Goal: Use online tool/utility: Utilize a website feature to perform a specific function

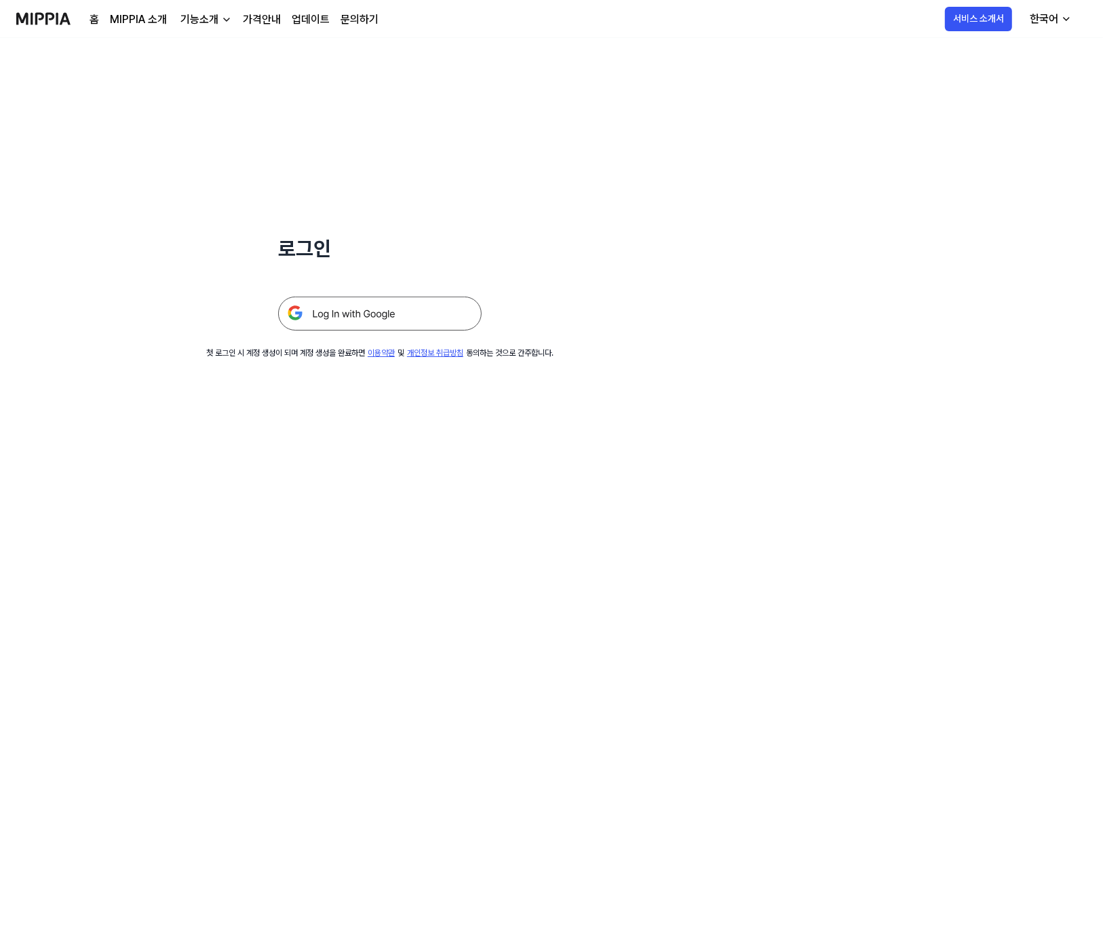
click at [347, 307] on img at bounding box center [380, 314] width 204 height 34
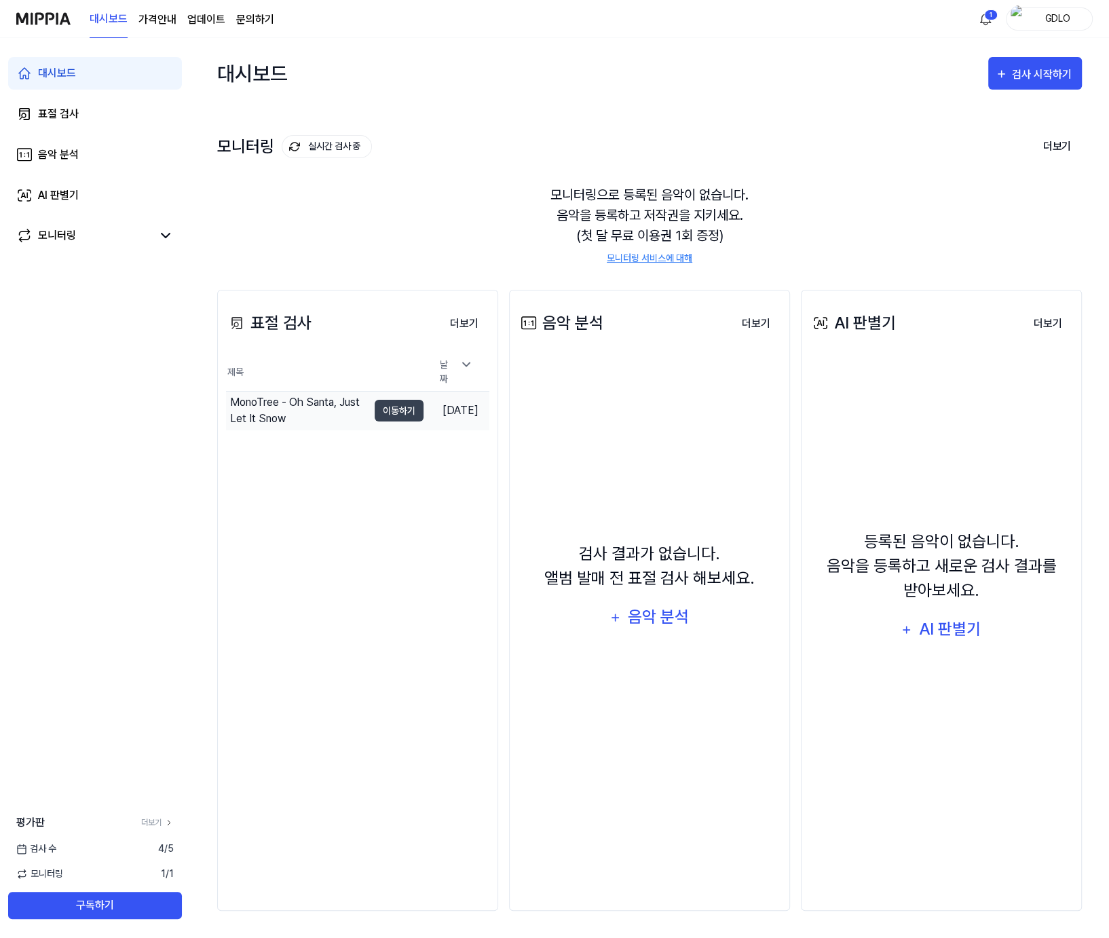
click at [330, 409] on div "MonoTree - Oh Santa, Just Let It Snow" at bounding box center [299, 410] width 138 height 33
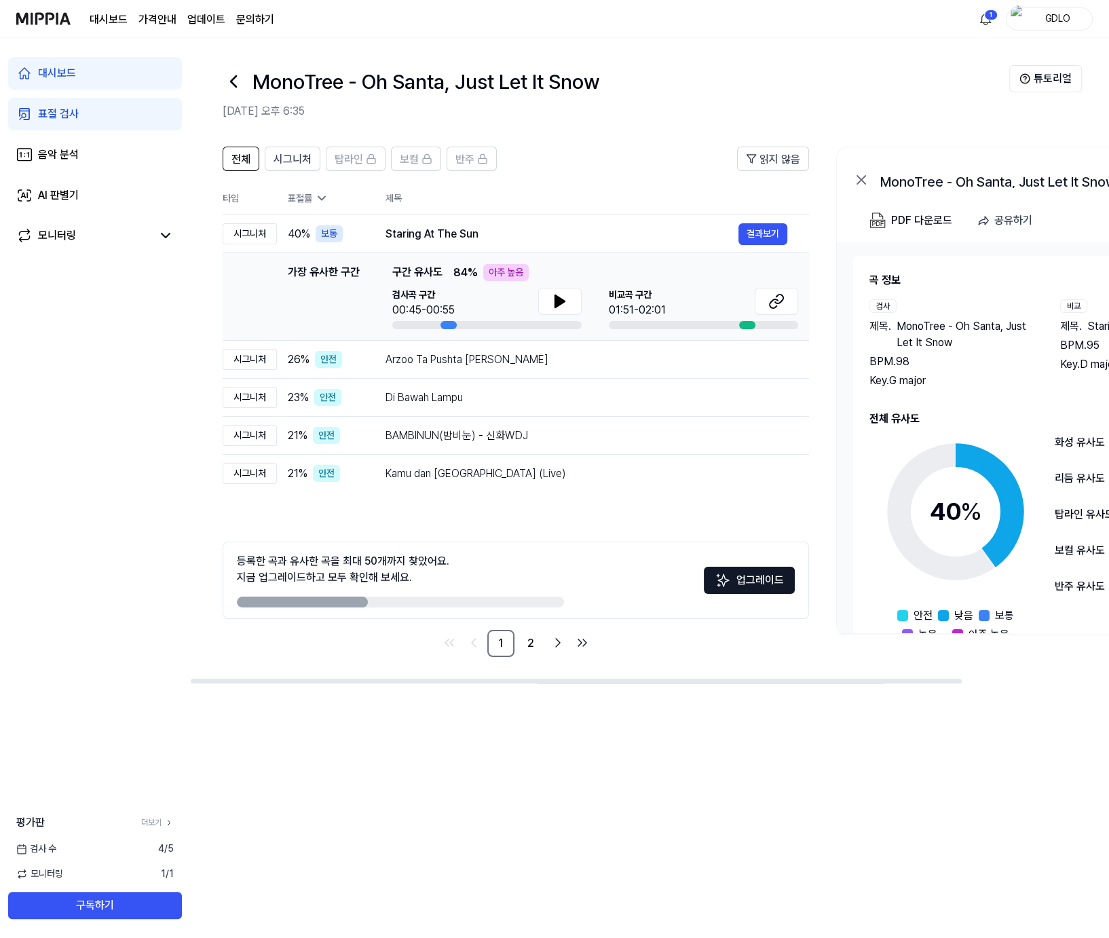
click at [491, 267] on div "아주 높음" at bounding box center [505, 272] width 45 height 17
click at [584, 298] on div "검사곡 구간 00:45-00:55 [GEOGRAPHIC_DATA] 구간 01:51-02:01" at bounding box center [595, 308] width 406 height 41
click at [572, 300] on button at bounding box center [559, 301] width 43 height 27
click at [569, 300] on button at bounding box center [558, 301] width 43 height 27
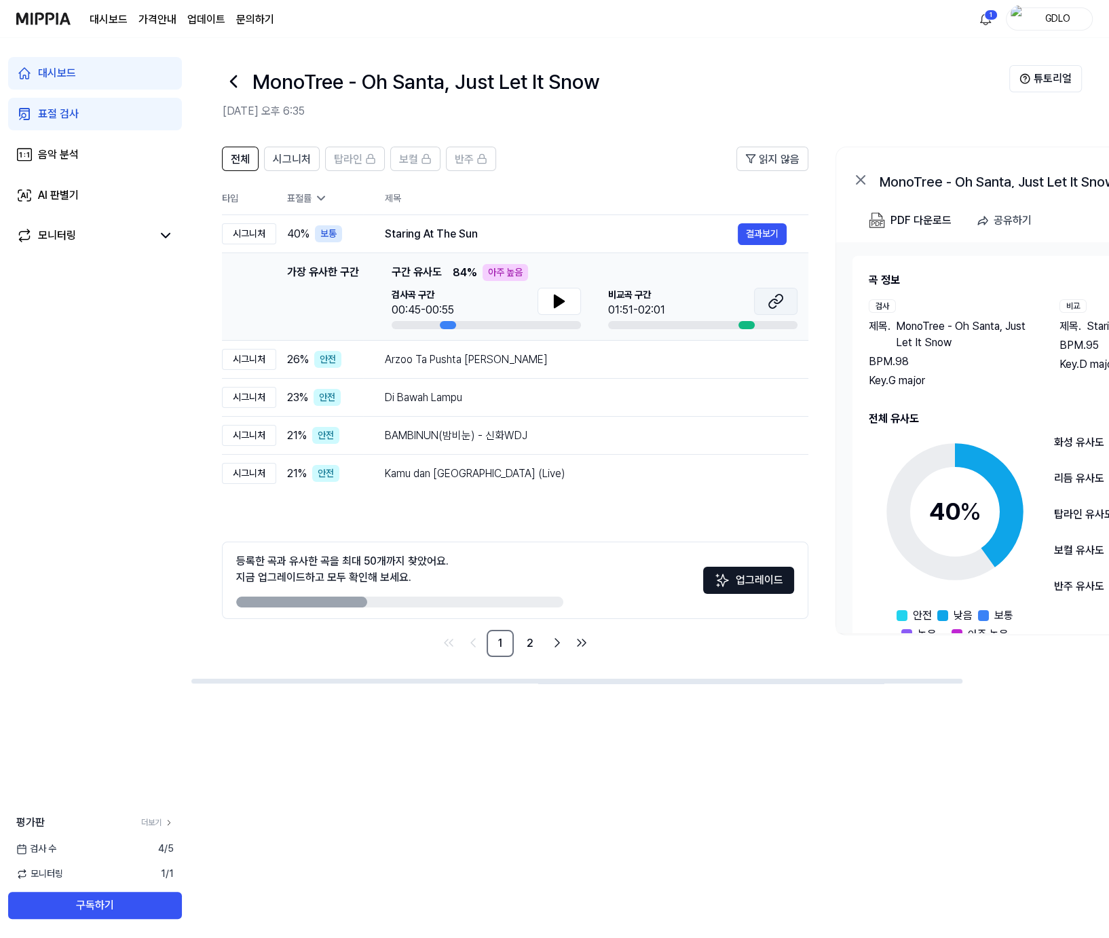
click at [765, 290] on button at bounding box center [775, 301] width 43 height 27
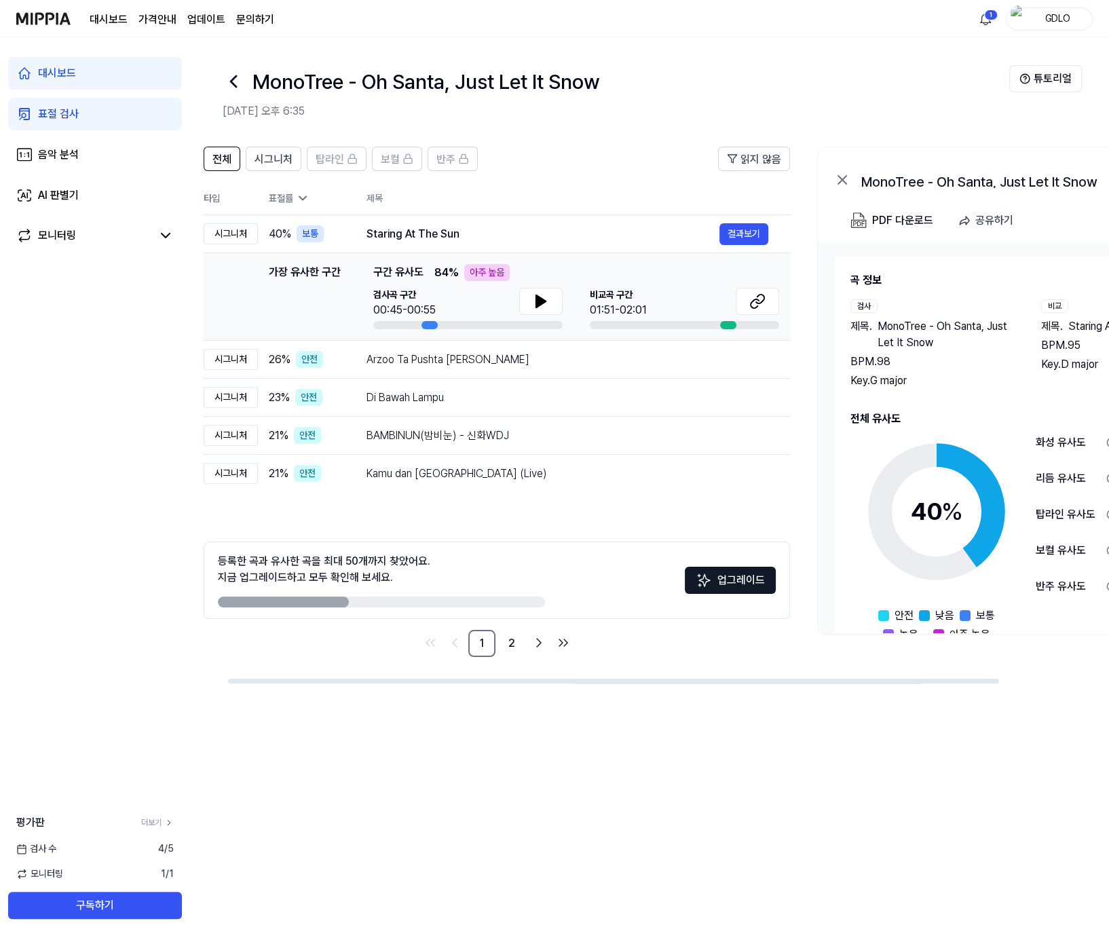
scroll to position [0, 0]
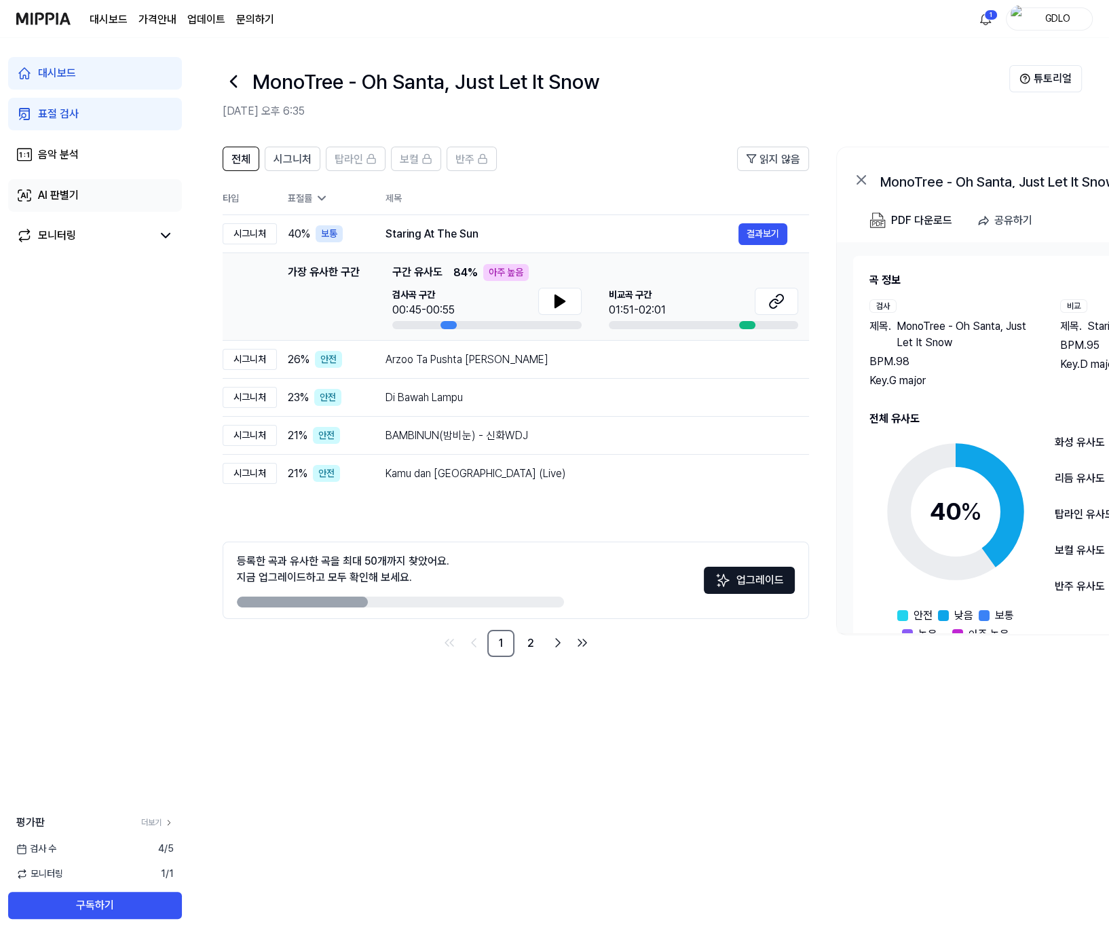
click at [47, 205] on link "AI 판별기" at bounding box center [95, 195] width 174 height 33
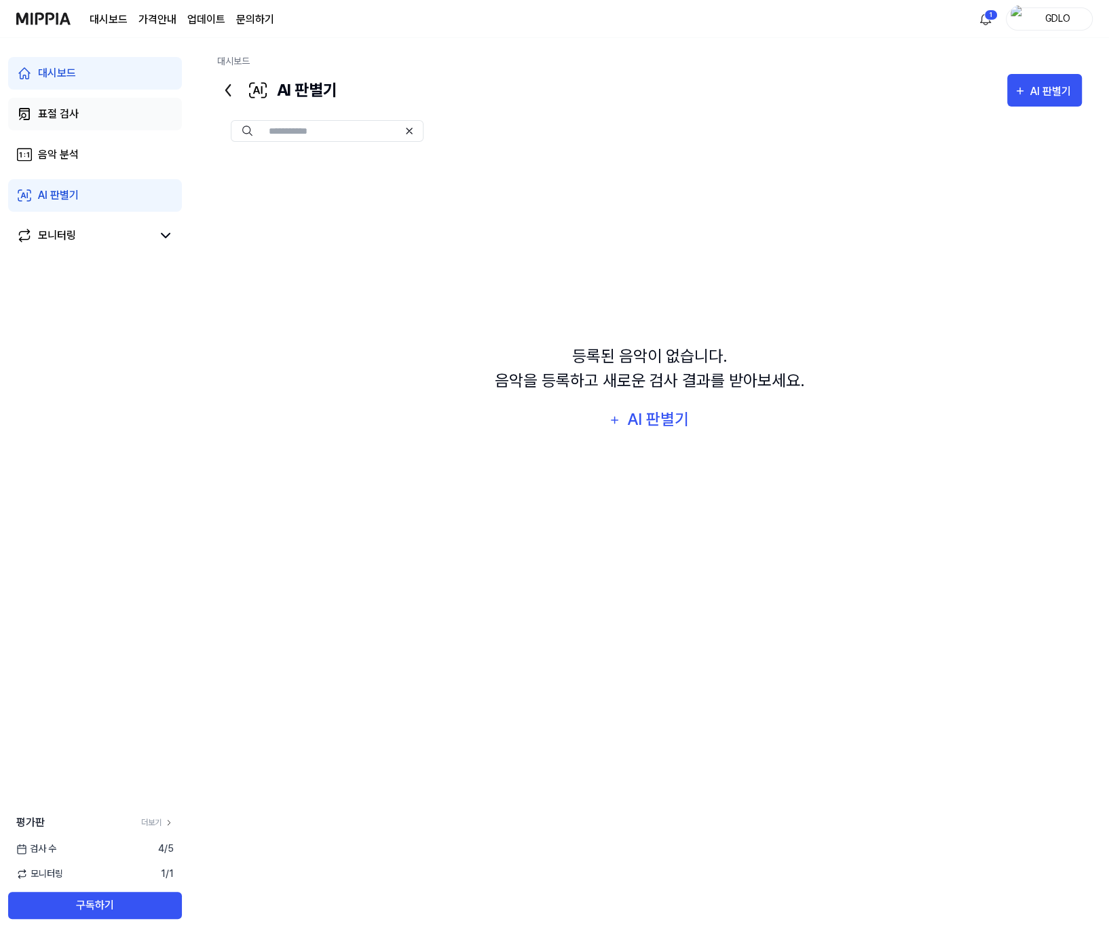
click at [79, 107] on link "표절 검사" at bounding box center [95, 114] width 174 height 33
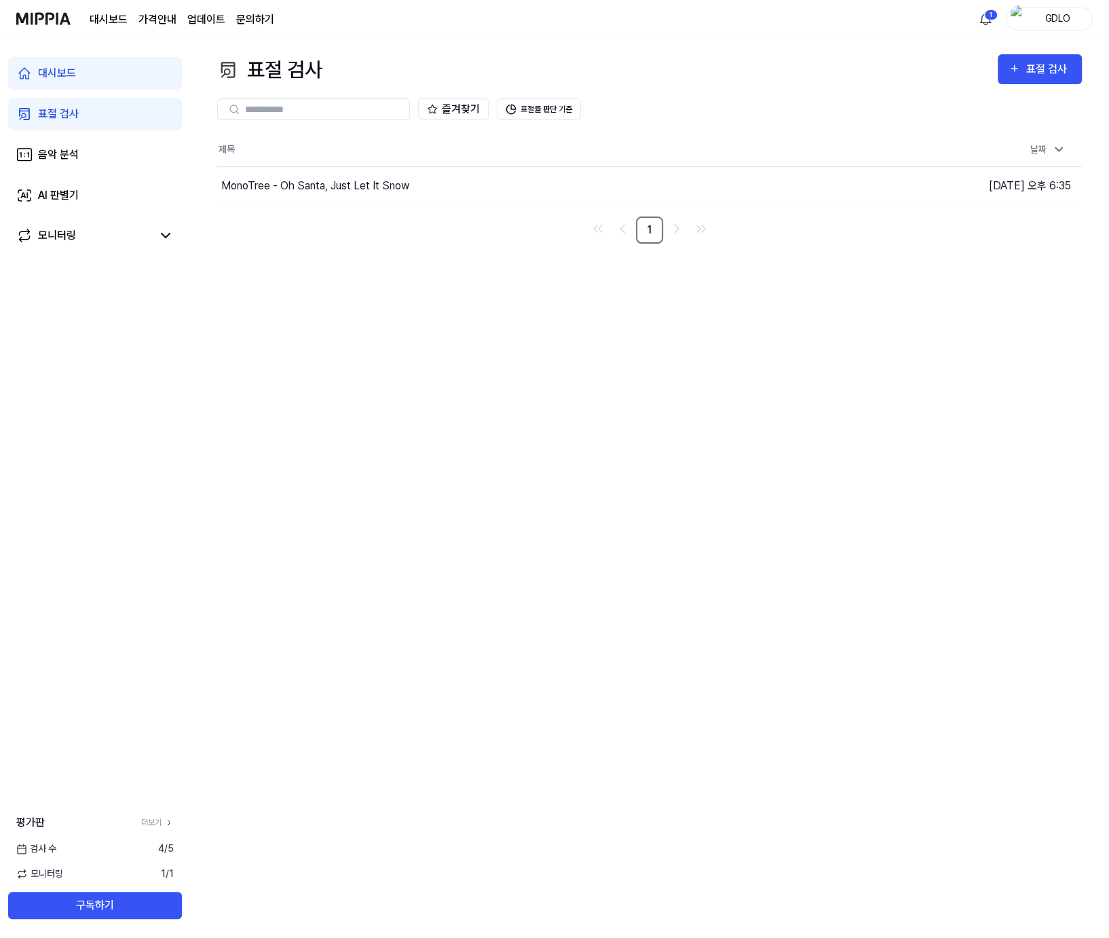
click at [79, 107] on link "표절 검사" at bounding box center [95, 114] width 174 height 33
click at [100, 150] on link "음악 분석" at bounding box center [95, 154] width 174 height 33
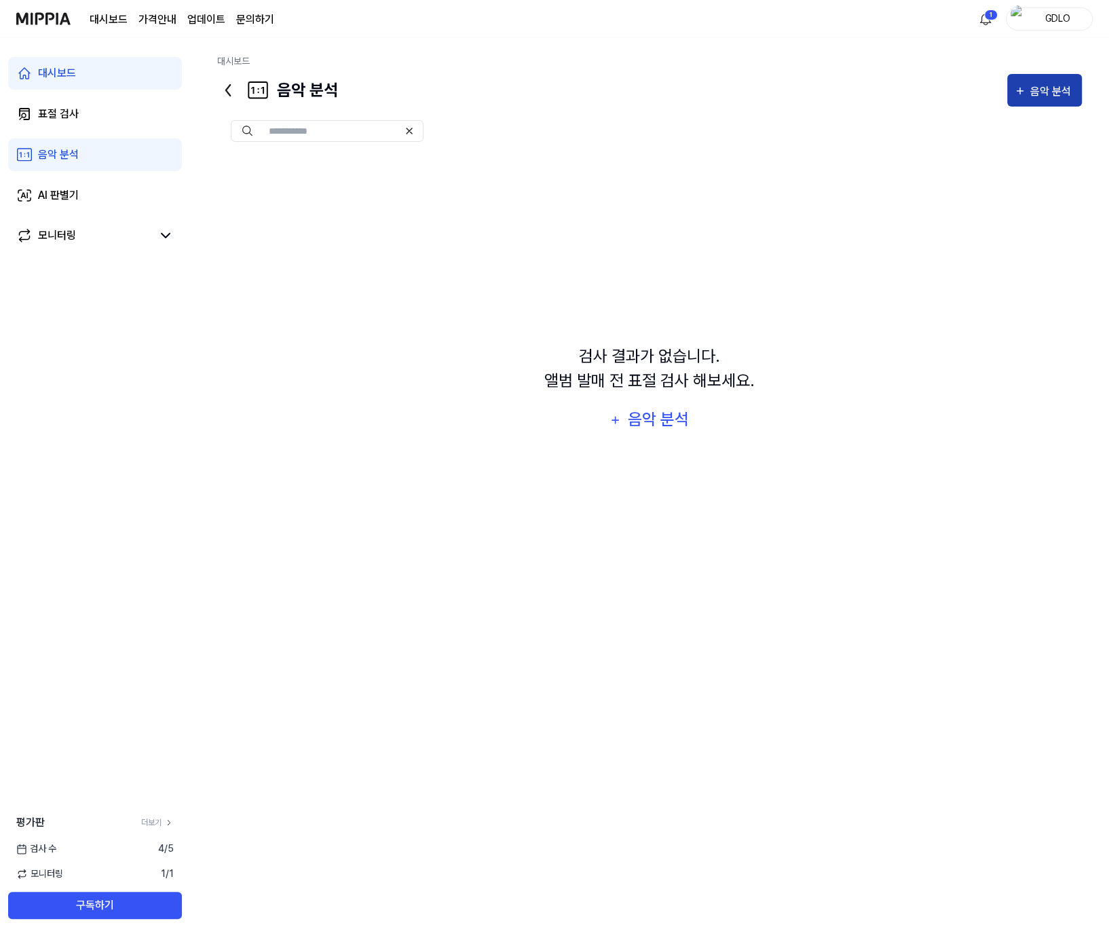
click at [1033, 101] on button "음악 분석" at bounding box center [1044, 90] width 75 height 33
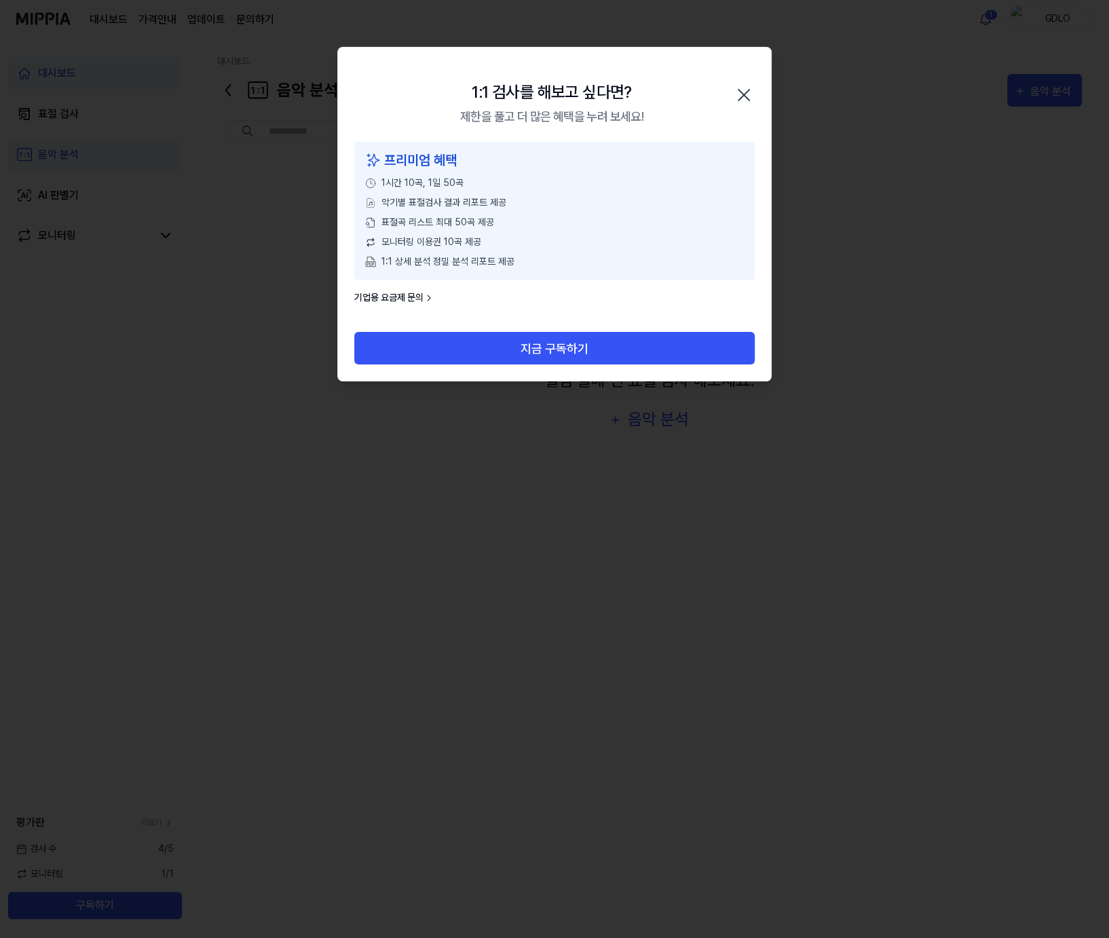
click at [744, 87] on icon "button" at bounding box center [744, 95] width 22 height 22
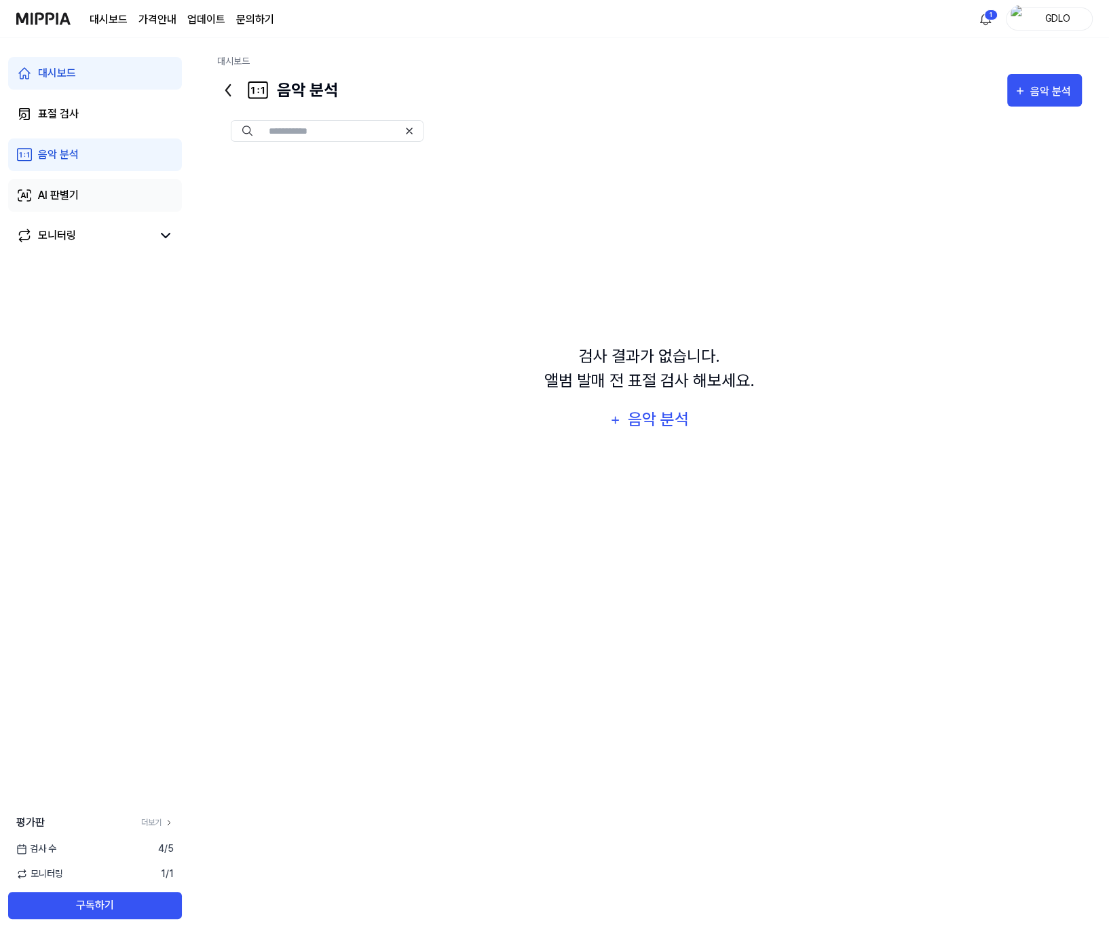
click at [102, 183] on link "AI 판별기" at bounding box center [95, 195] width 174 height 33
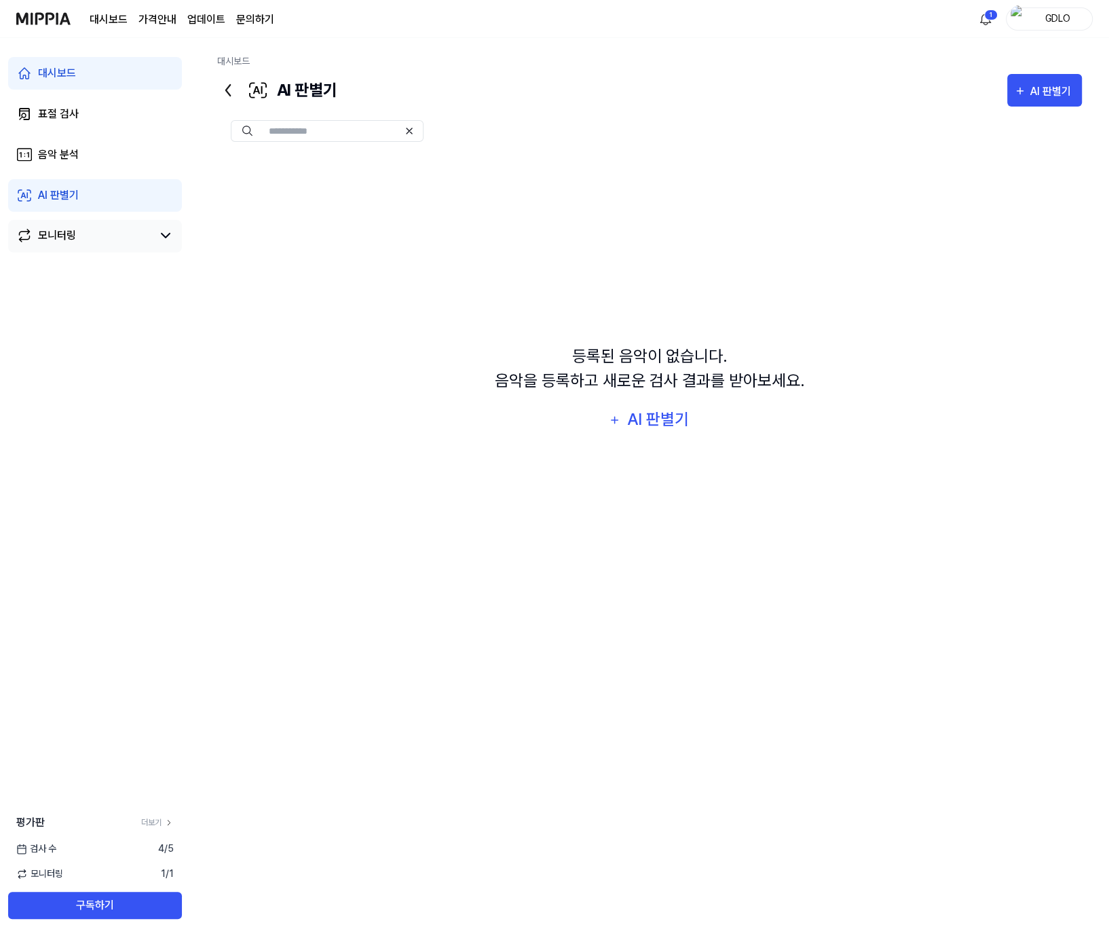
click at [121, 231] on link "모니터링" at bounding box center [84, 235] width 136 height 16
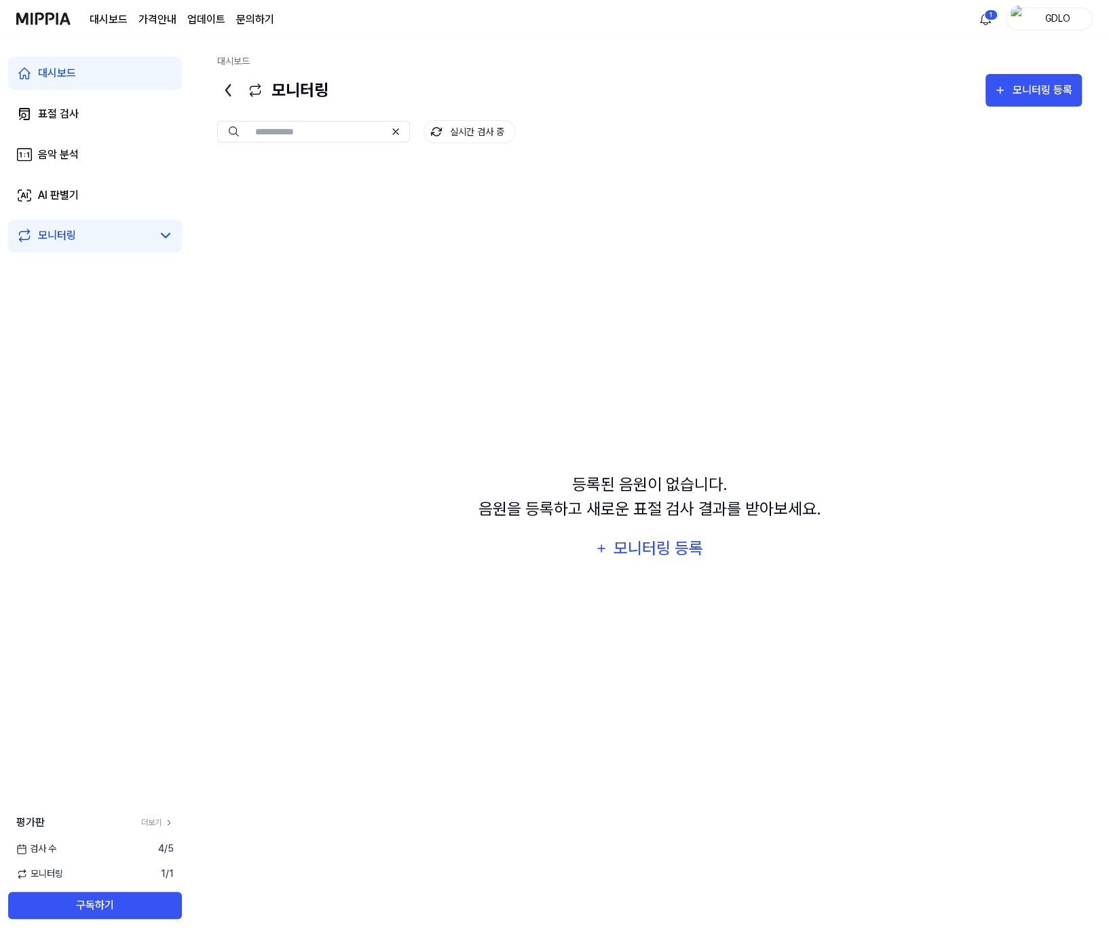
click at [277, 16] on div "대시보드 가격안내 업데이트 문의하기 1 GDLO" at bounding box center [554, 18] width 1076 height 37
click at [43, 24] on img at bounding box center [43, 18] width 54 height 37
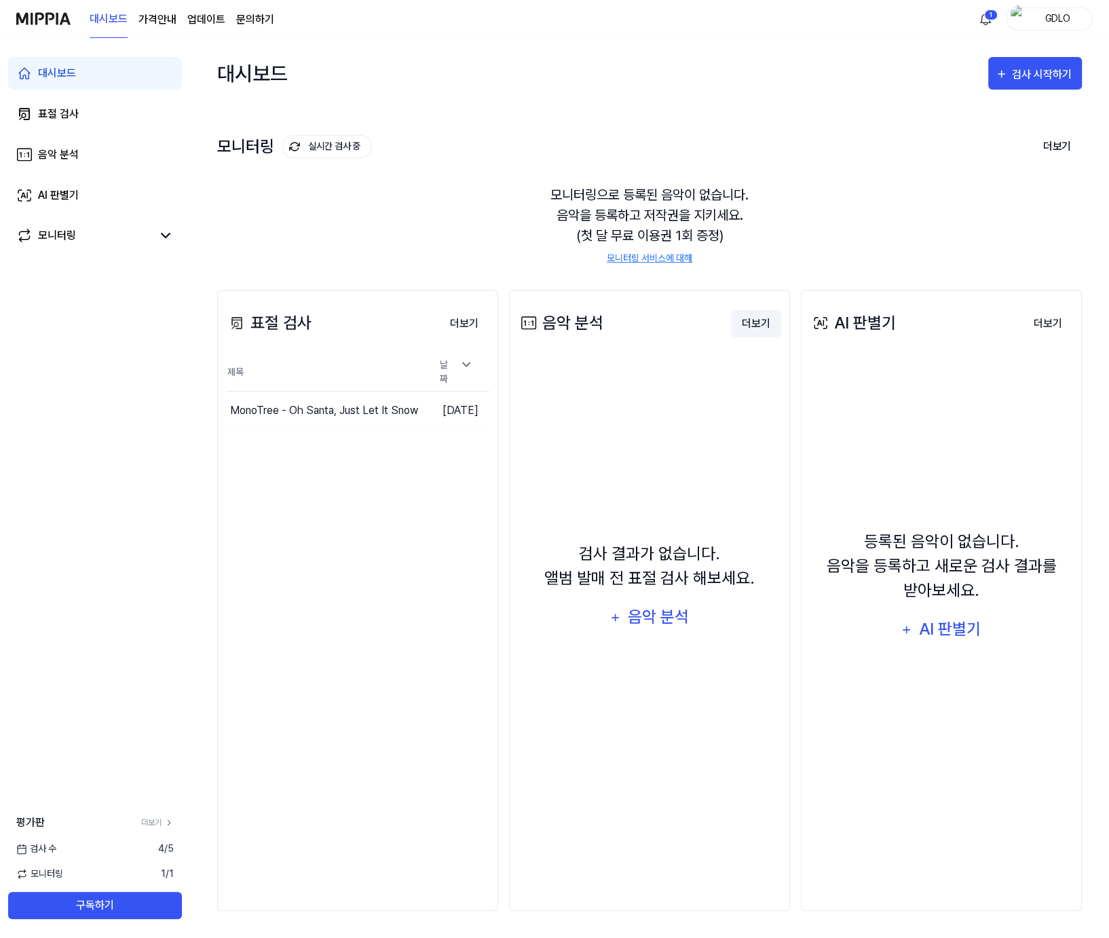
click at [750, 321] on button "더보기" at bounding box center [756, 323] width 50 height 27
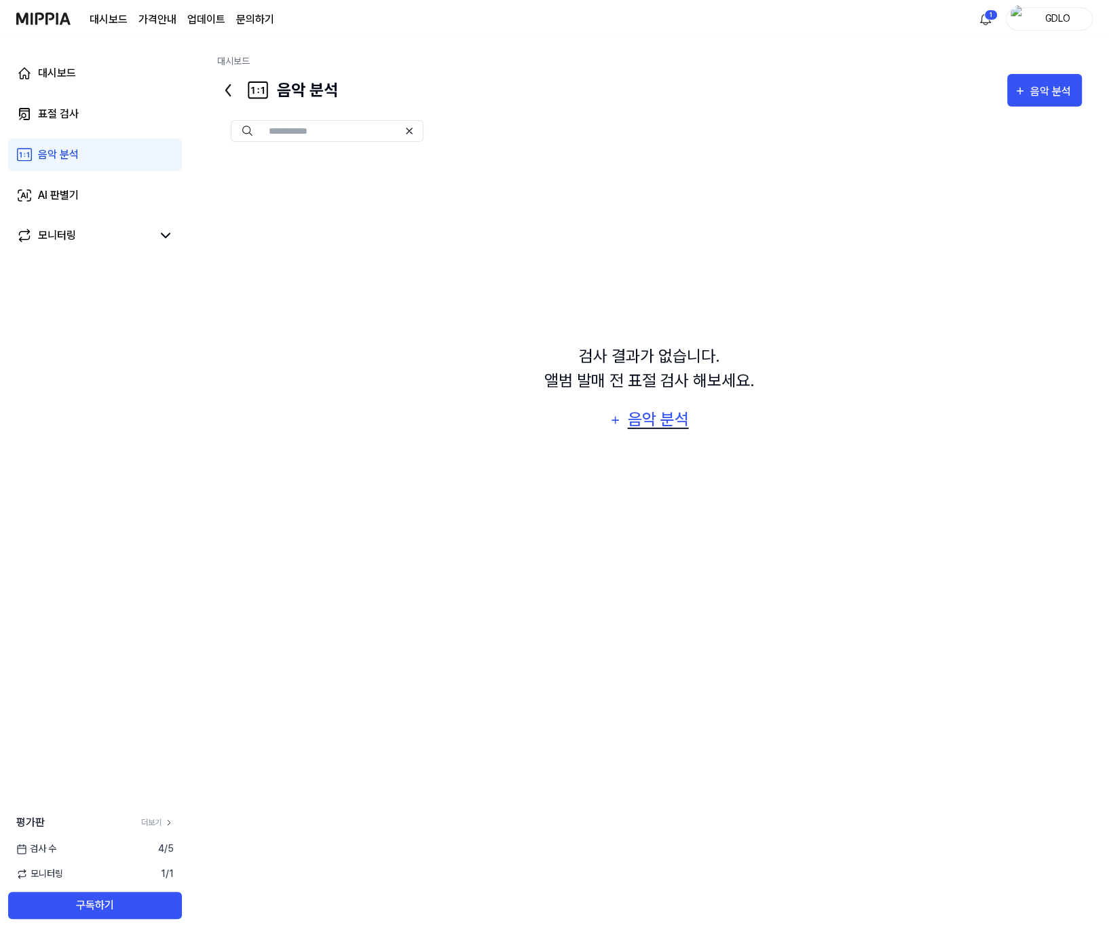
click at [647, 429] on div "음악 분석" at bounding box center [658, 419] width 64 height 26
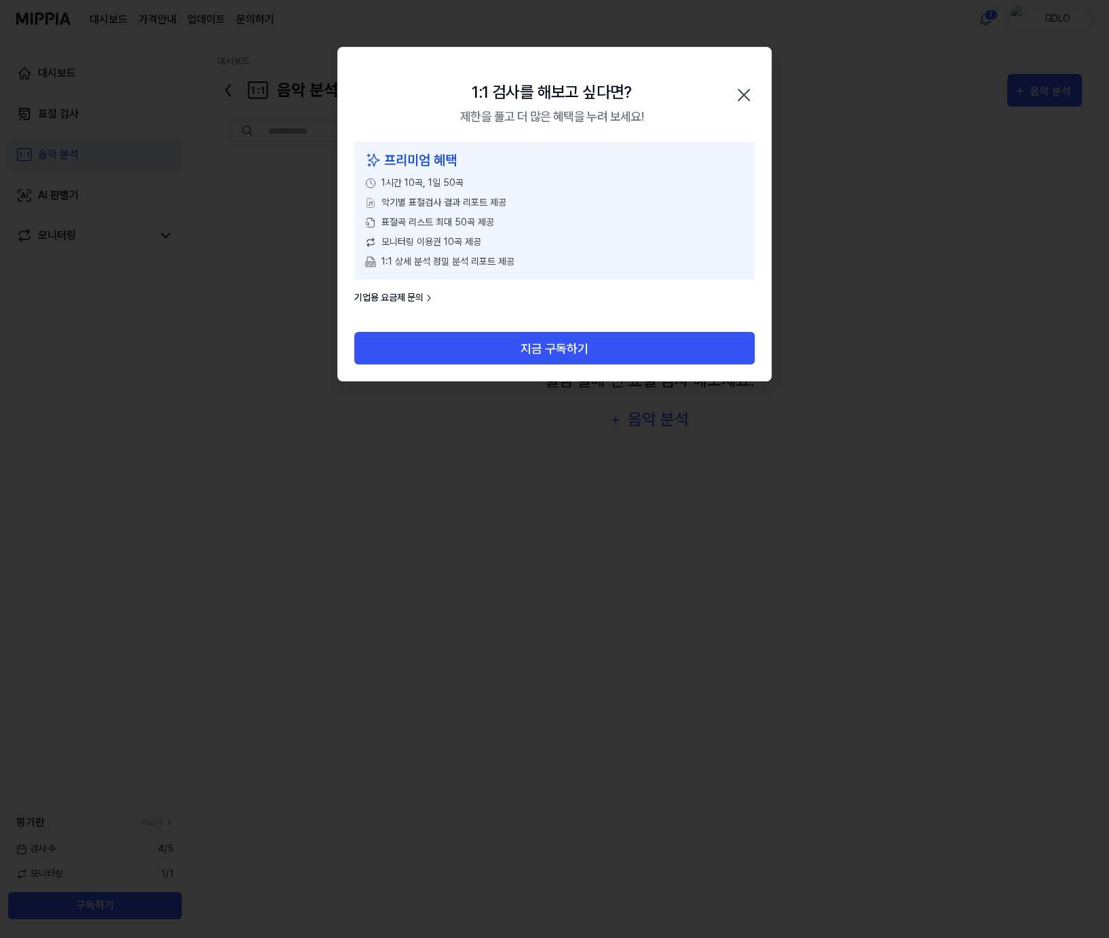
click at [737, 96] on icon "button" at bounding box center [744, 95] width 22 height 22
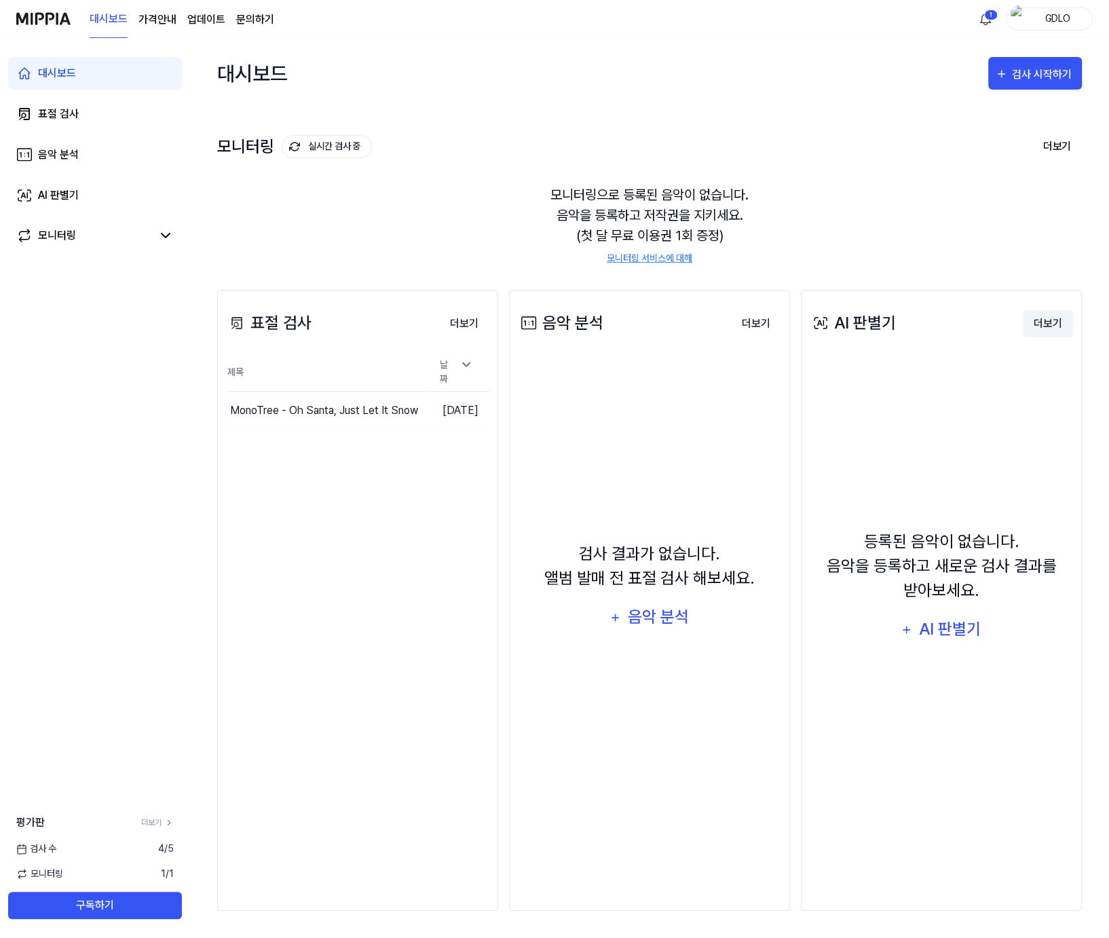
click at [1046, 320] on button "더보기" at bounding box center [1048, 323] width 50 height 27
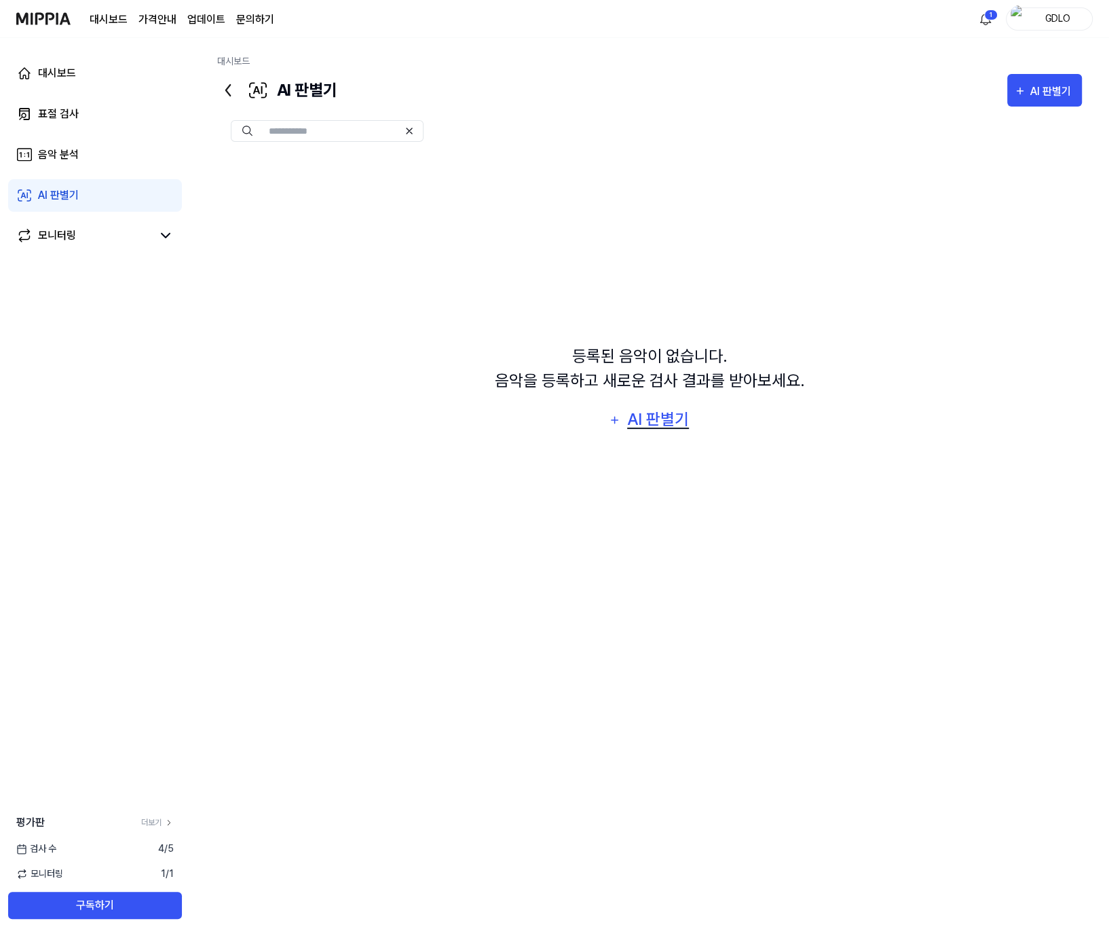
click at [642, 424] on div "AI 판별기" at bounding box center [658, 419] width 65 height 26
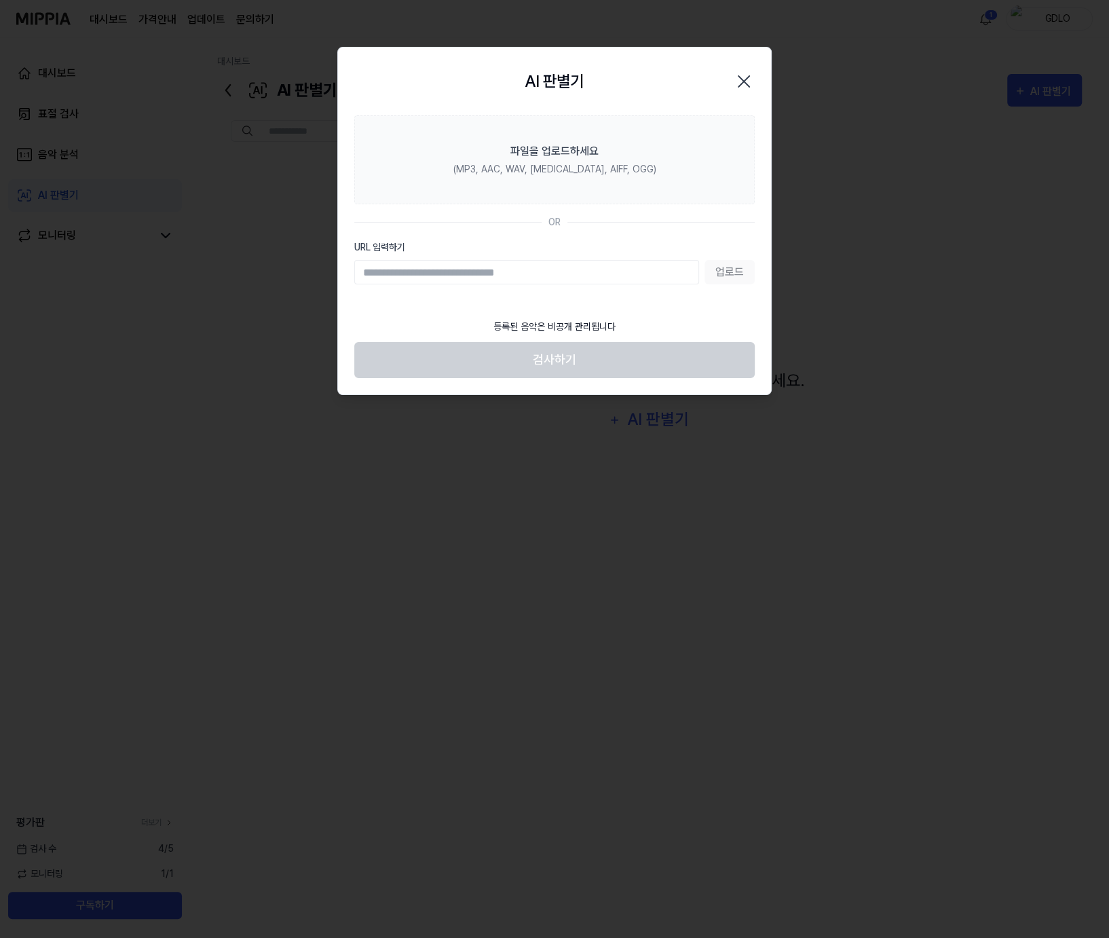
click at [743, 79] on icon "button" at bounding box center [743, 81] width 11 height 11
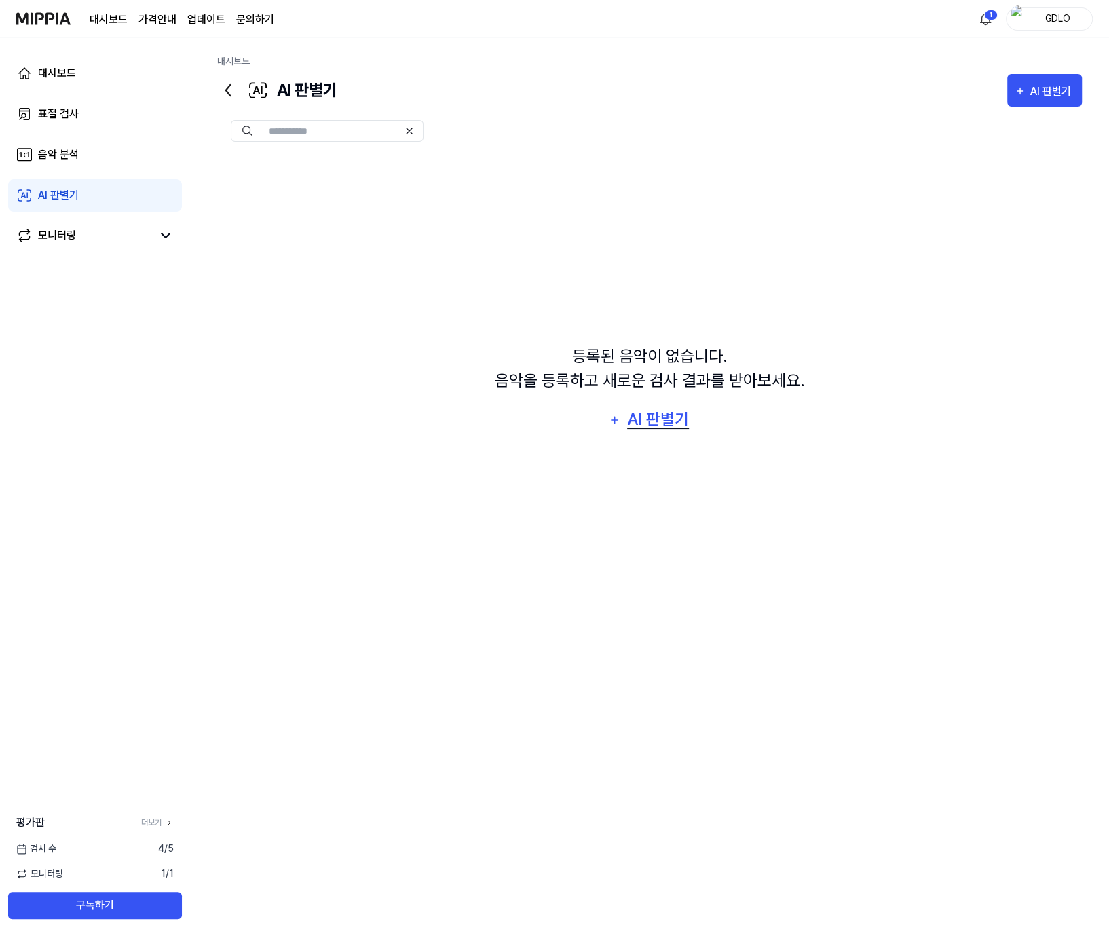
click at [665, 409] on div "AI 판별기" at bounding box center [658, 419] width 65 height 26
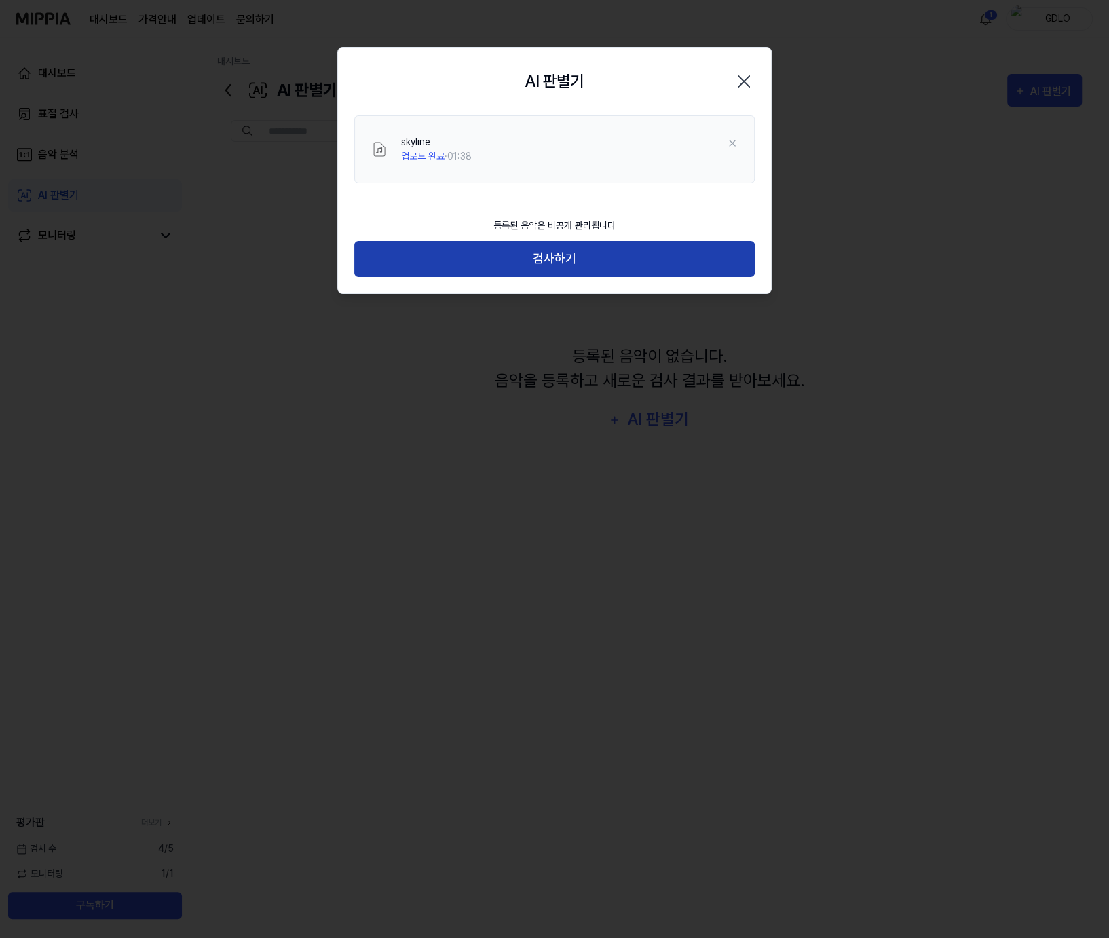
click at [584, 259] on button "검사하기" at bounding box center [554, 259] width 400 height 36
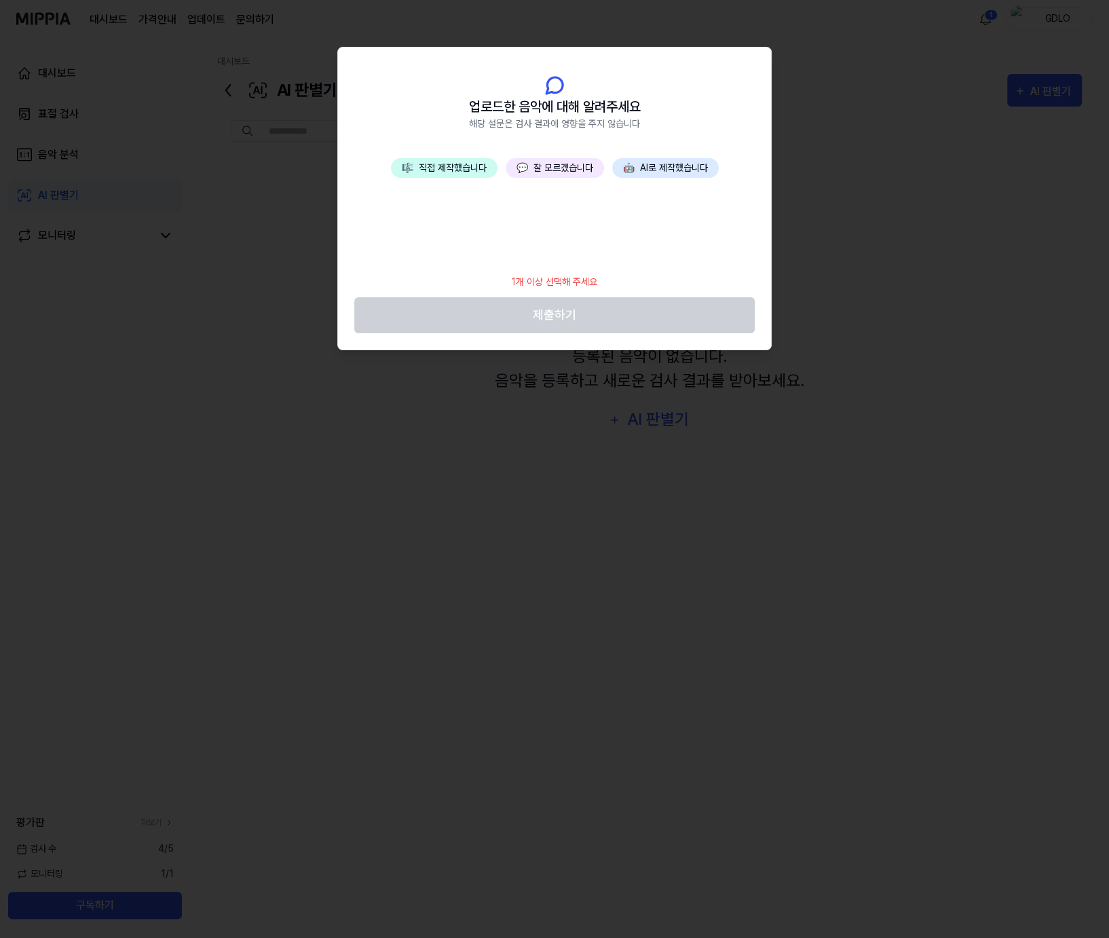
click at [440, 162] on button "🎼 직접 제작했습니다" at bounding box center [444, 168] width 107 height 20
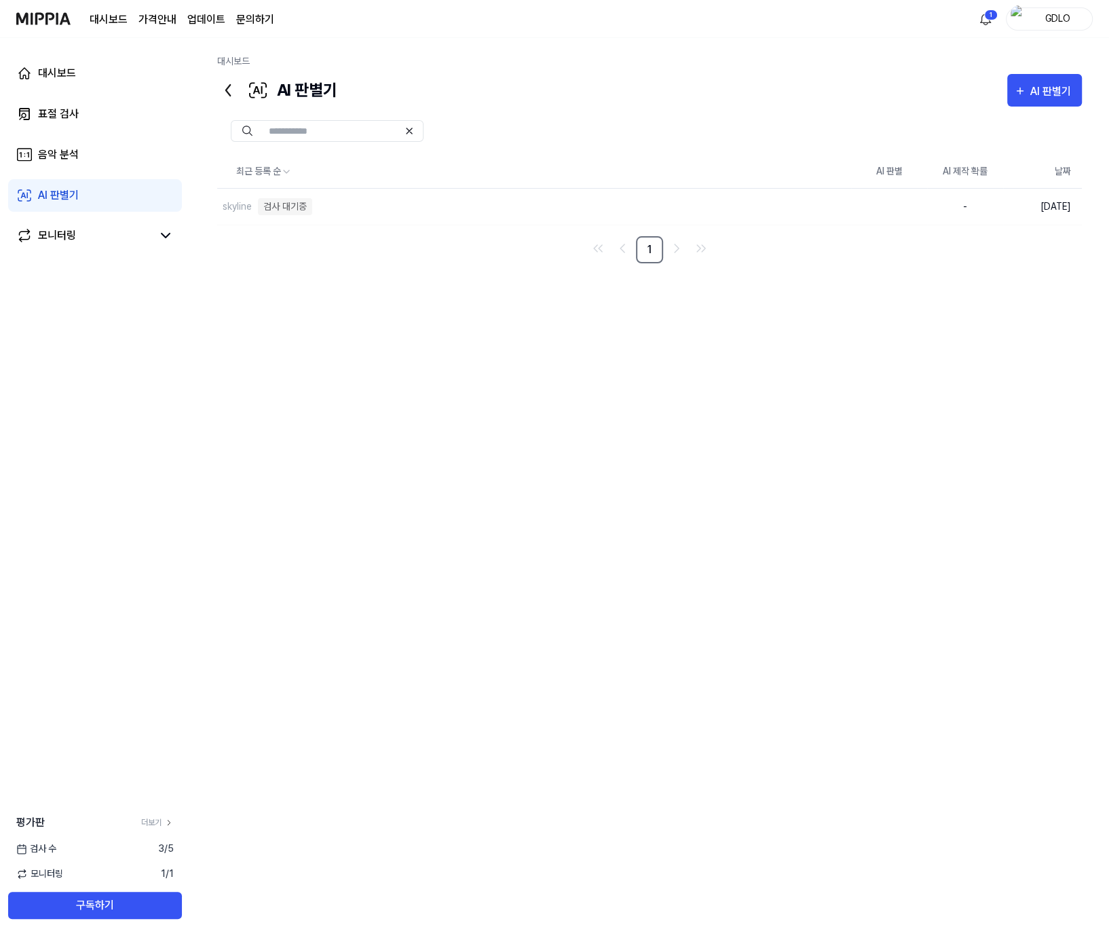
drag, startPoint x: 789, startPoint y: 398, endPoint x: 773, endPoint y: 398, distance: 16.3
click at [789, 398] on div "최근 등록 순 AI 판별 AI 제작 확률 날짜 skyline 검사 대기중 삭제 - [DATE] 1" at bounding box center [649, 459] width 865 height 609
click at [56, 245] on div "모니터링" at bounding box center [95, 236] width 174 height 33
click at [67, 235] on div "모니터링" at bounding box center [57, 235] width 38 height 16
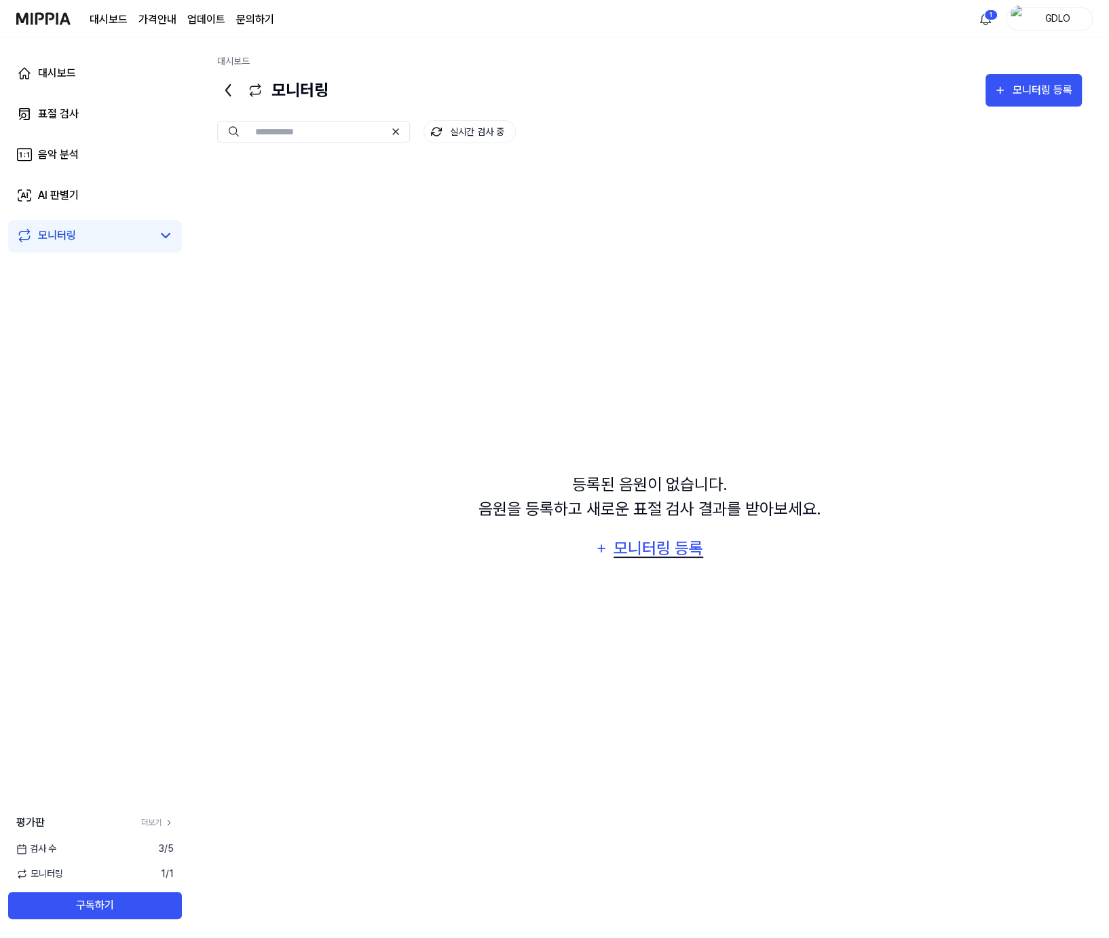
click at [683, 545] on div "모니터링 등록" at bounding box center [658, 548] width 92 height 26
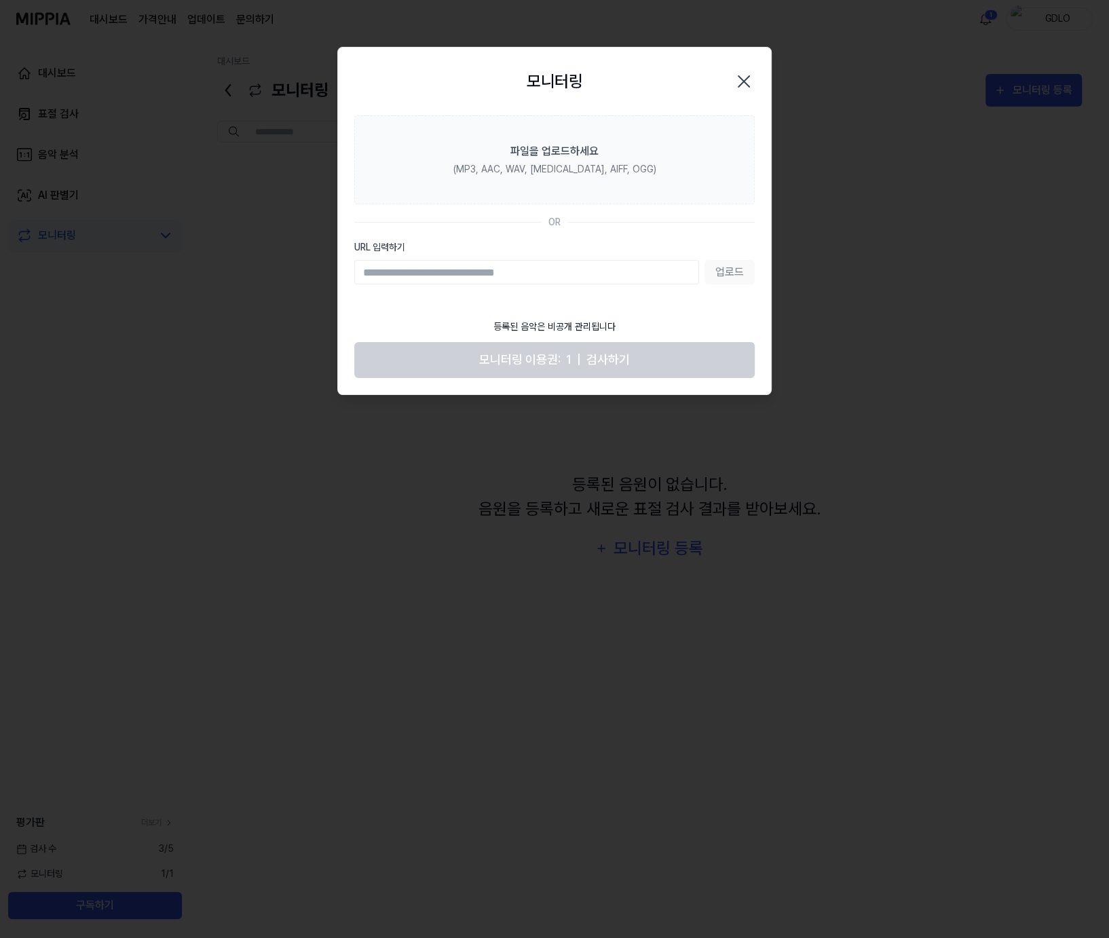
click at [739, 70] on div "모니터링 Close" at bounding box center [554, 81] width 400 height 35
click at [740, 77] on icon "button" at bounding box center [743, 81] width 11 height 11
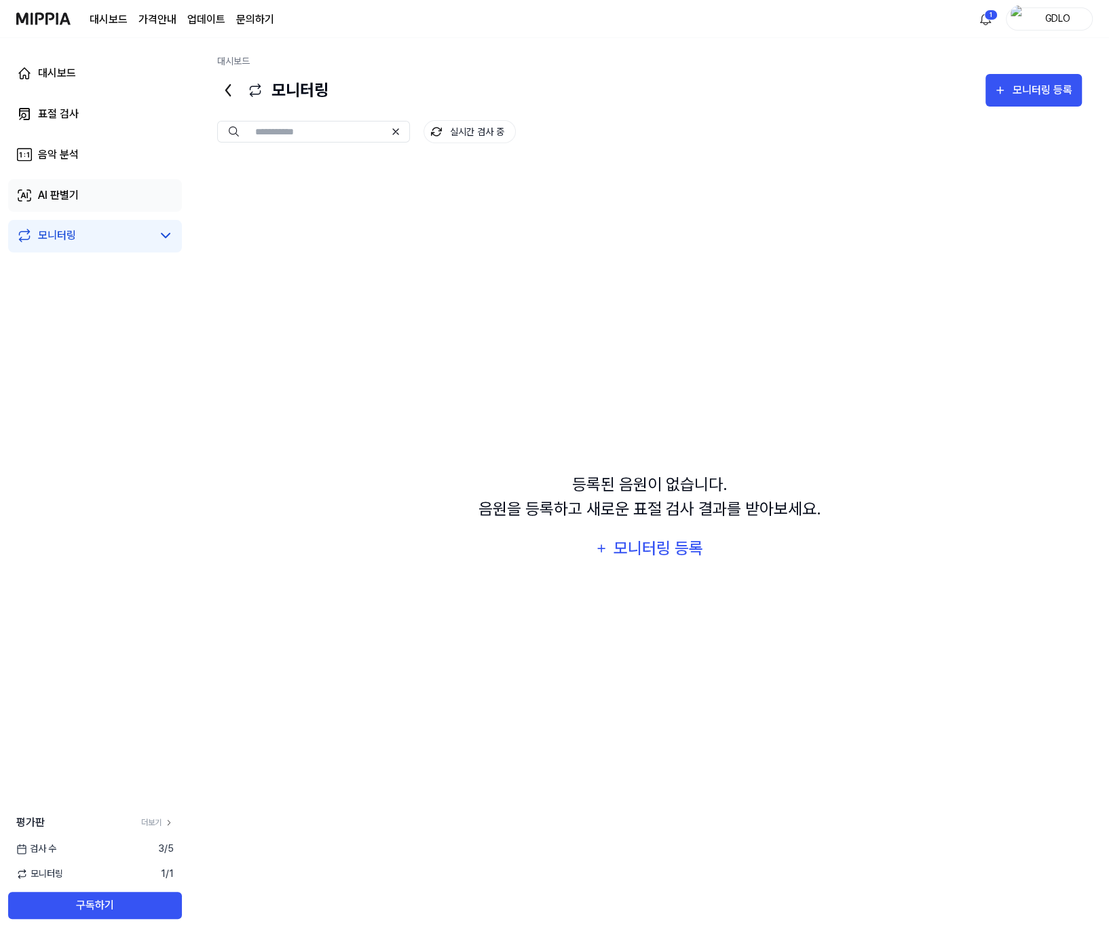
click at [64, 191] on div "AI 판별기" at bounding box center [58, 195] width 41 height 16
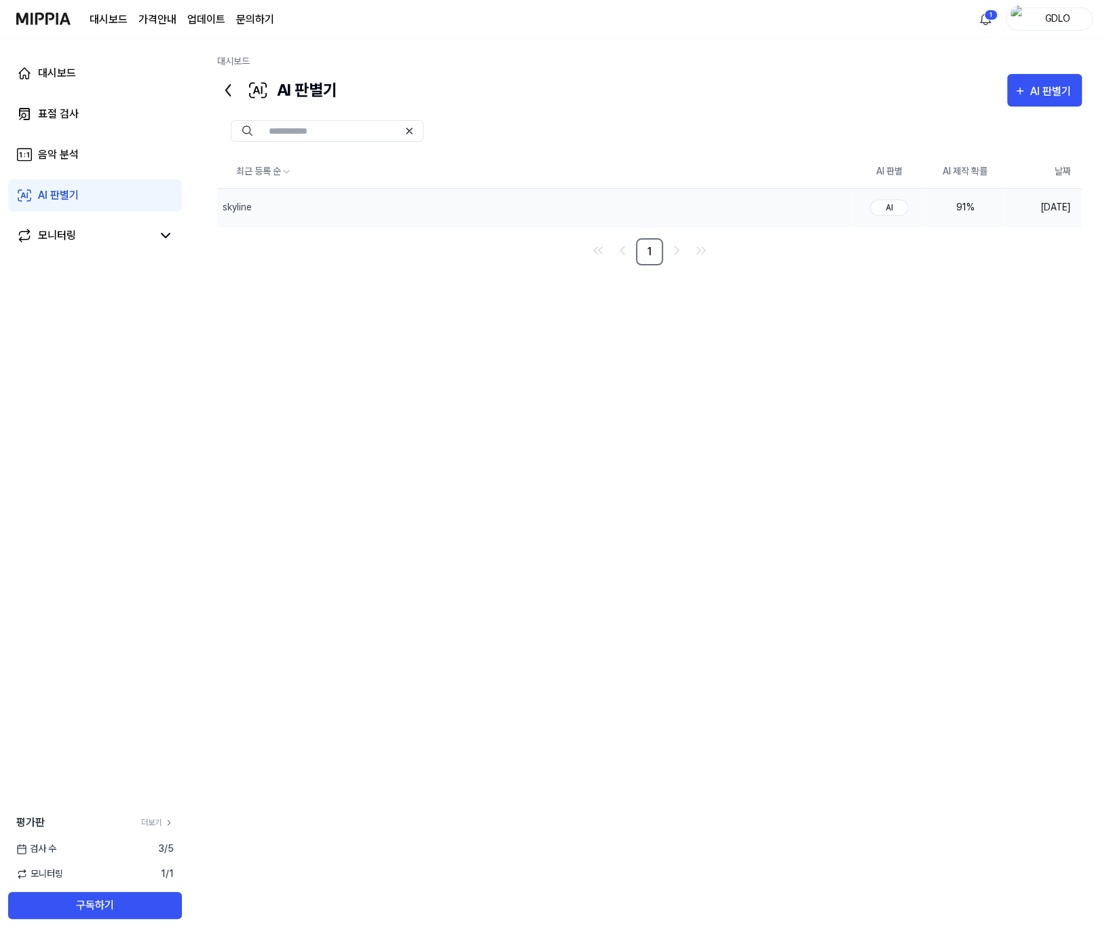
click at [959, 208] on div "91 %" at bounding box center [965, 207] width 54 height 14
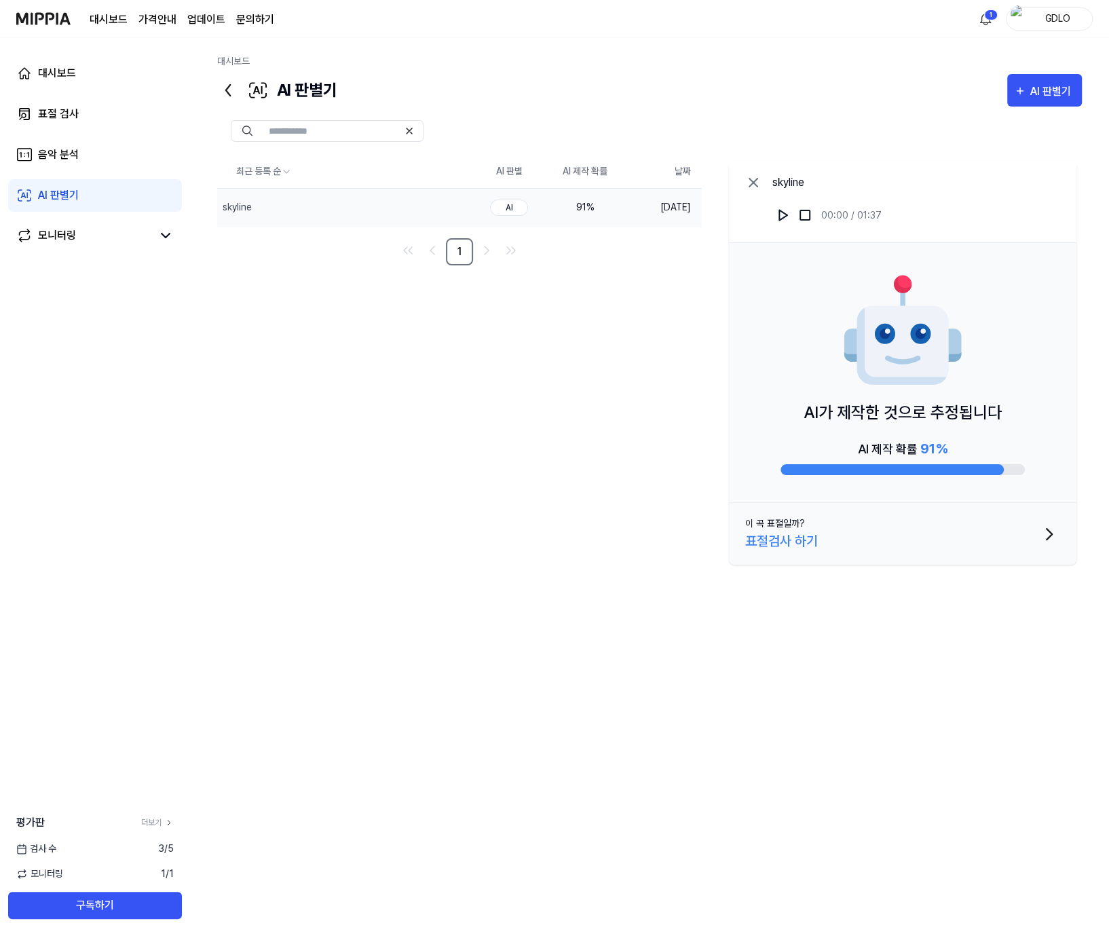
click at [719, 113] on div at bounding box center [649, 131] width 865 height 49
click at [1040, 91] on div "AI 판별기" at bounding box center [1052, 92] width 45 height 18
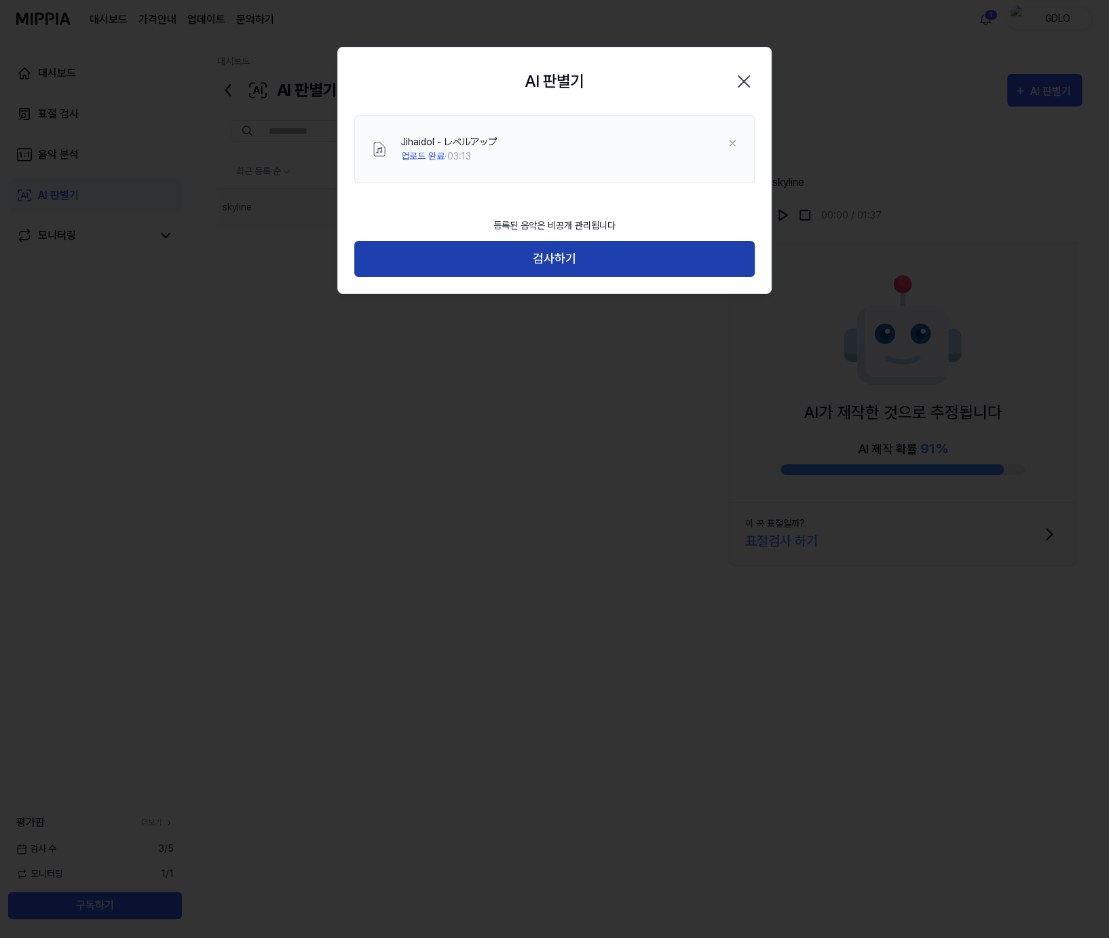
click at [509, 252] on button "검사하기" at bounding box center [554, 259] width 400 height 36
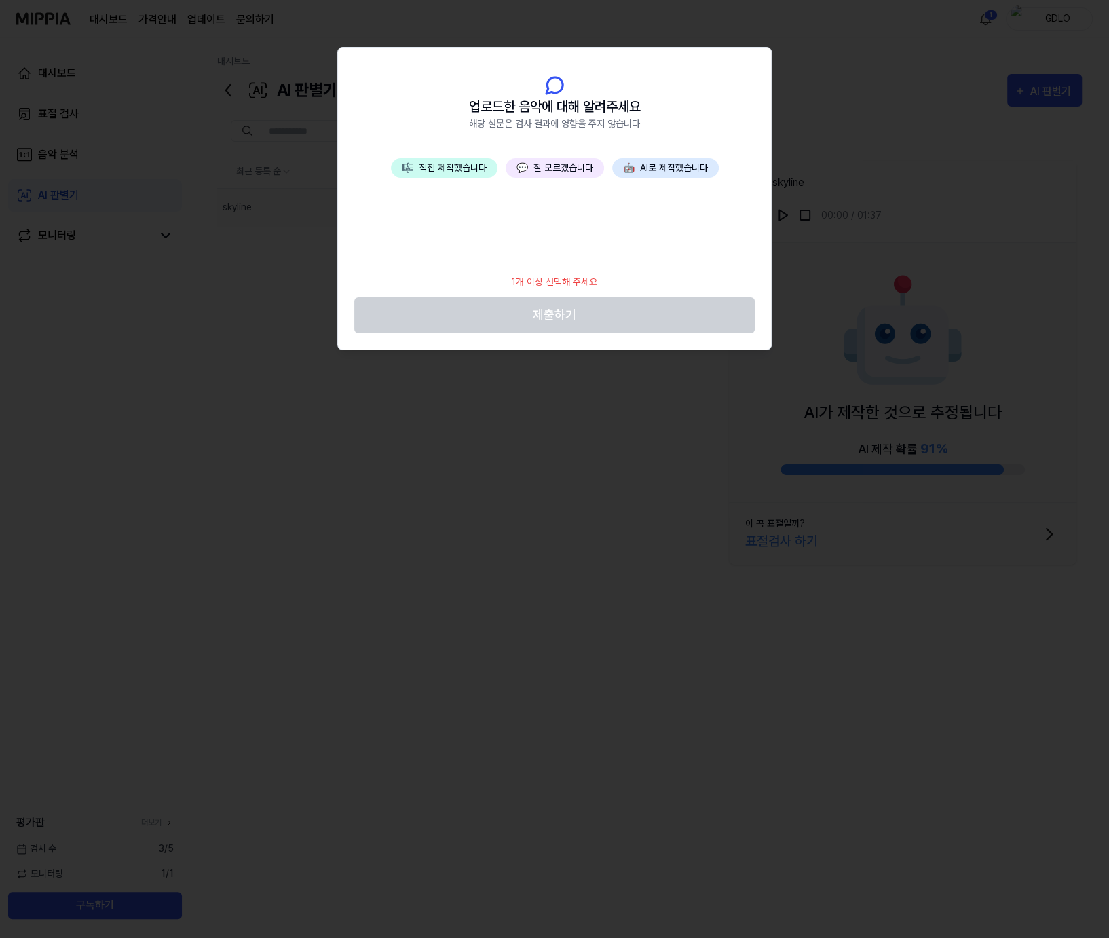
click at [514, 164] on button "💬 잘 모르겠습니다" at bounding box center [555, 168] width 98 height 20
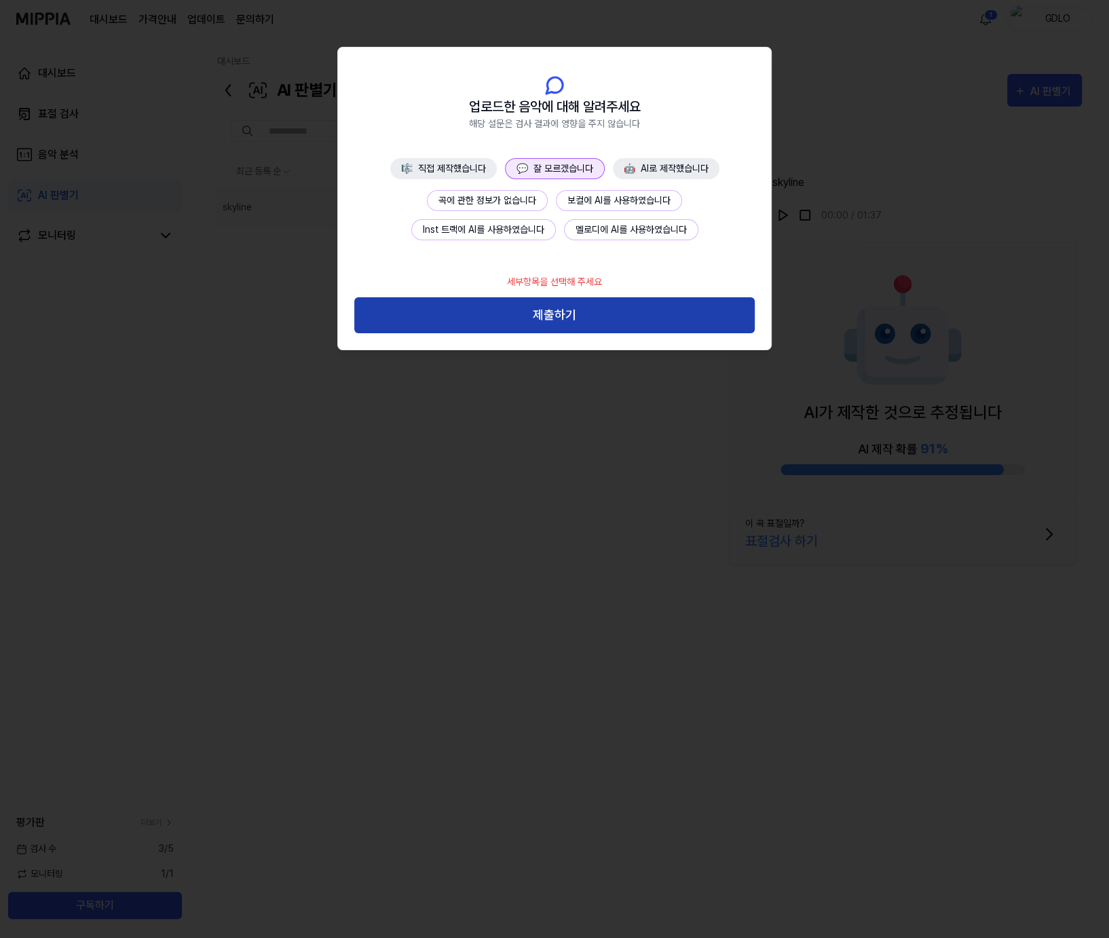
click at [583, 326] on button "제출하기" at bounding box center [554, 315] width 400 height 36
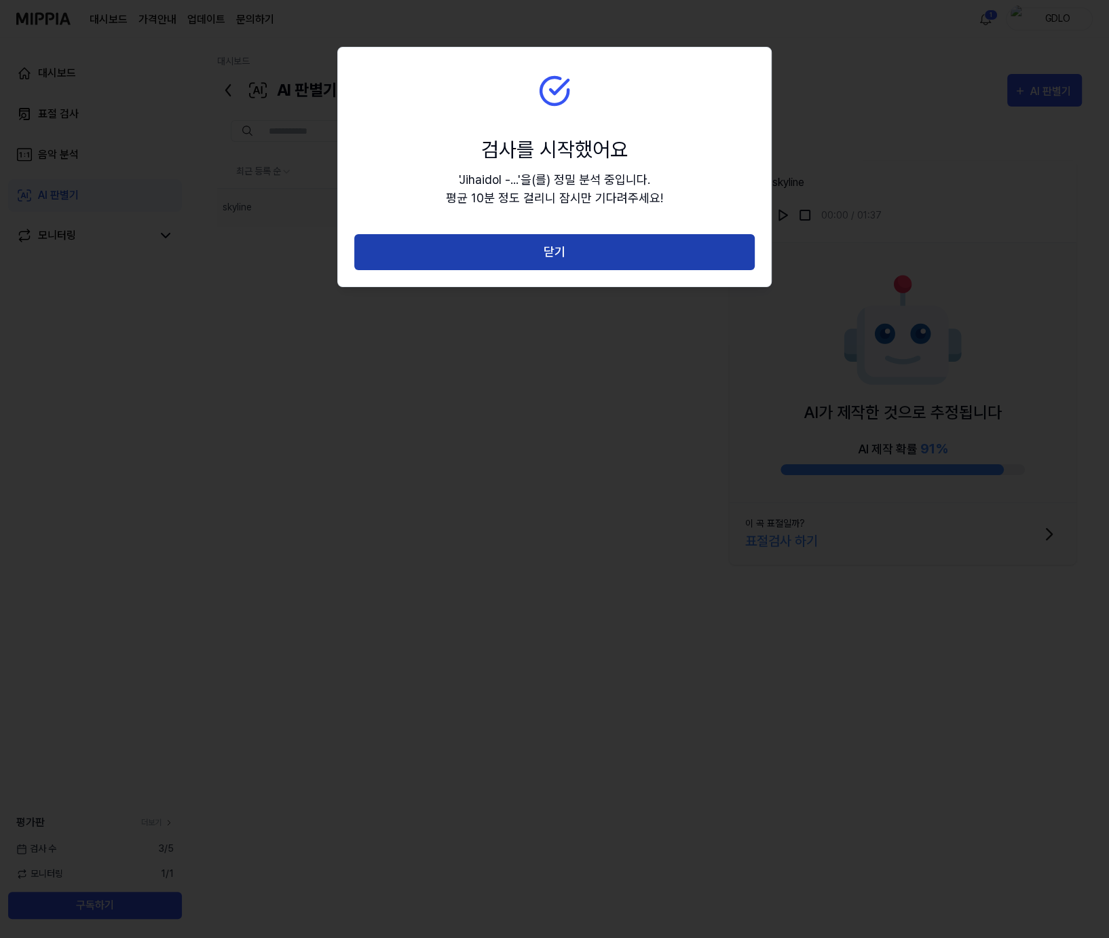
click at [562, 254] on button "닫기" at bounding box center [554, 252] width 400 height 36
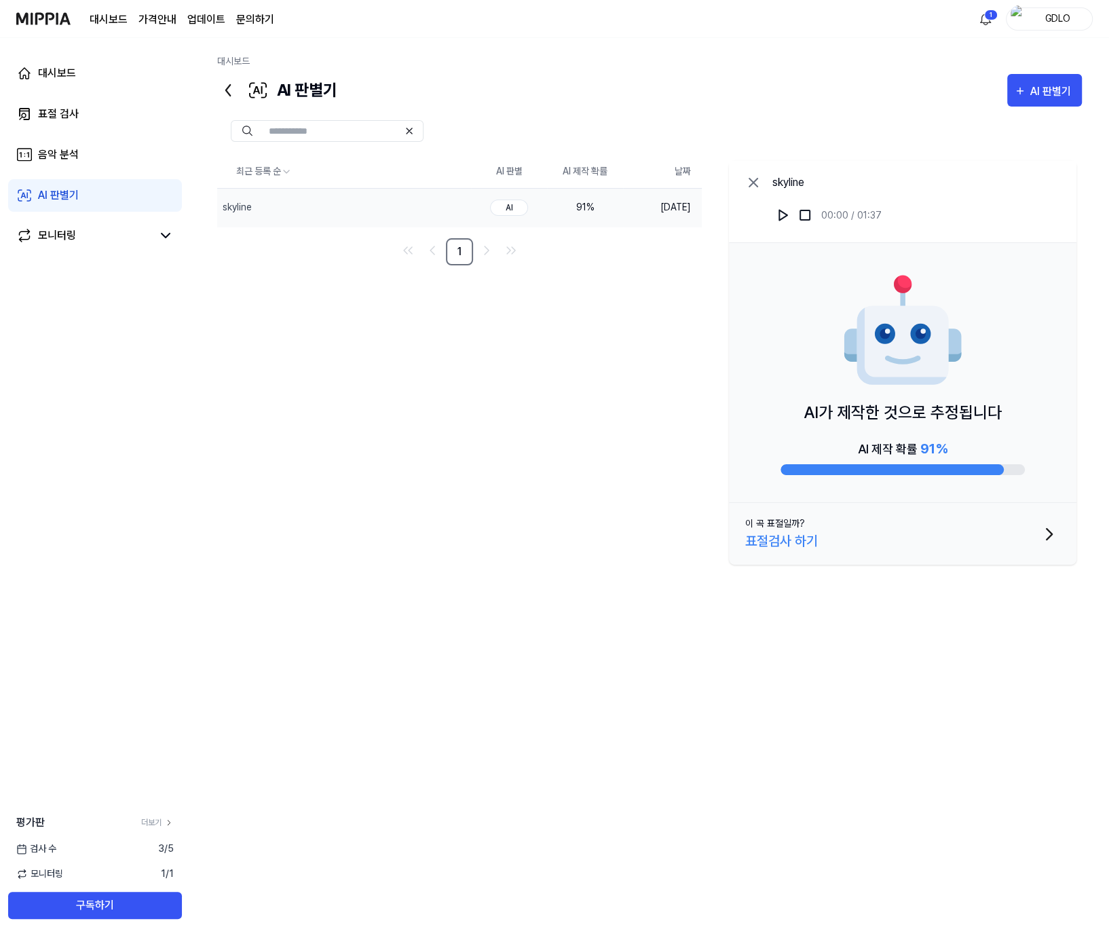
click at [519, 390] on div "최근 등록 순 AI 판별 AI 제작 확률 날짜 skyline 삭제 AI 91 % [DATE] 1 skyline 00:00 / 01:37 AI가…" at bounding box center [649, 459] width 865 height 609
click at [469, 337] on div "최근 등록 순 AI 판별 AI 제작 확률 날짜 skyline 삭제 AI 91 % [DATE] 1 skyline 00:00 / 01:37 AI가…" at bounding box center [649, 459] width 865 height 609
click at [748, 182] on icon at bounding box center [753, 182] width 16 height 16
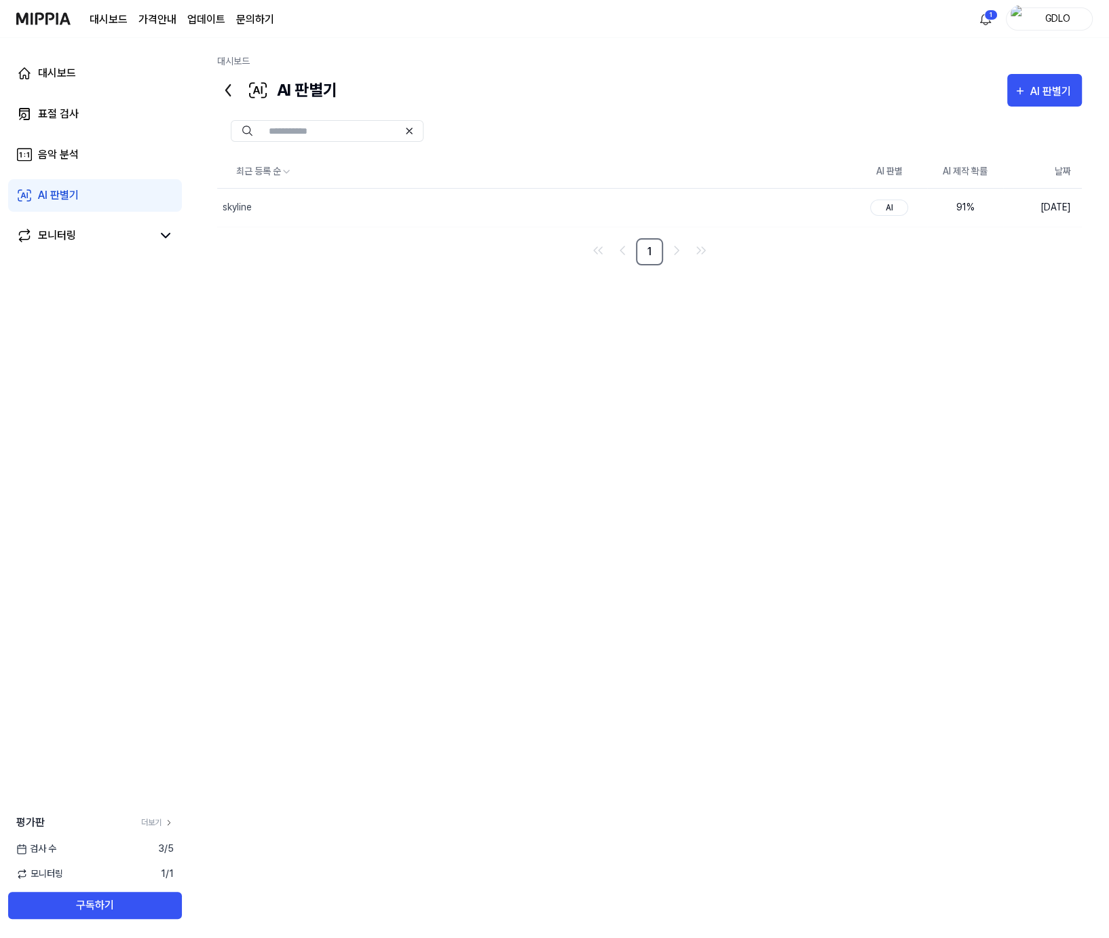
click at [589, 327] on div "최근 등록 순 AI 판별 AI 제작 확률 날짜 skyline 삭제 AI 91 % [DATE] 1" at bounding box center [649, 459] width 865 height 609
click at [1049, 87] on div "AI 판별기" at bounding box center [1052, 92] width 45 height 18
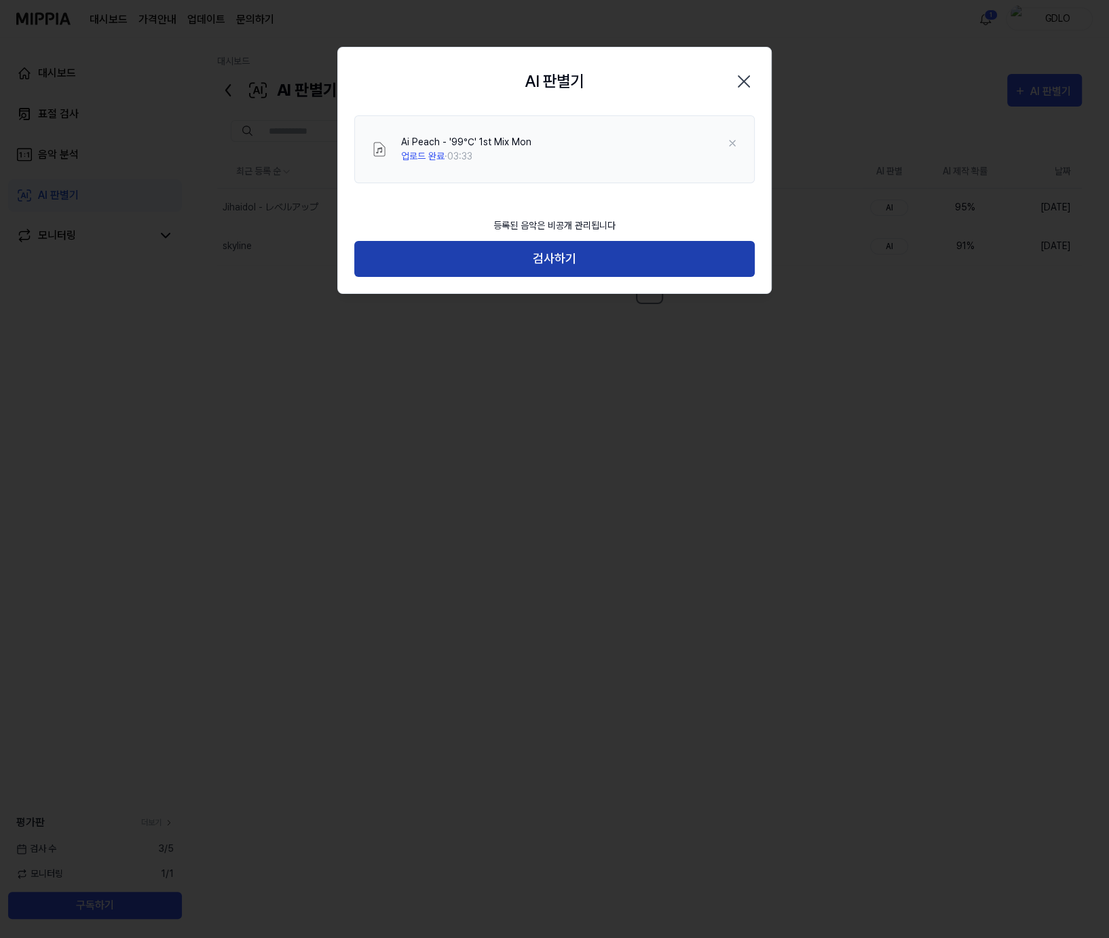
click at [586, 259] on button "검사하기" at bounding box center [554, 259] width 400 height 36
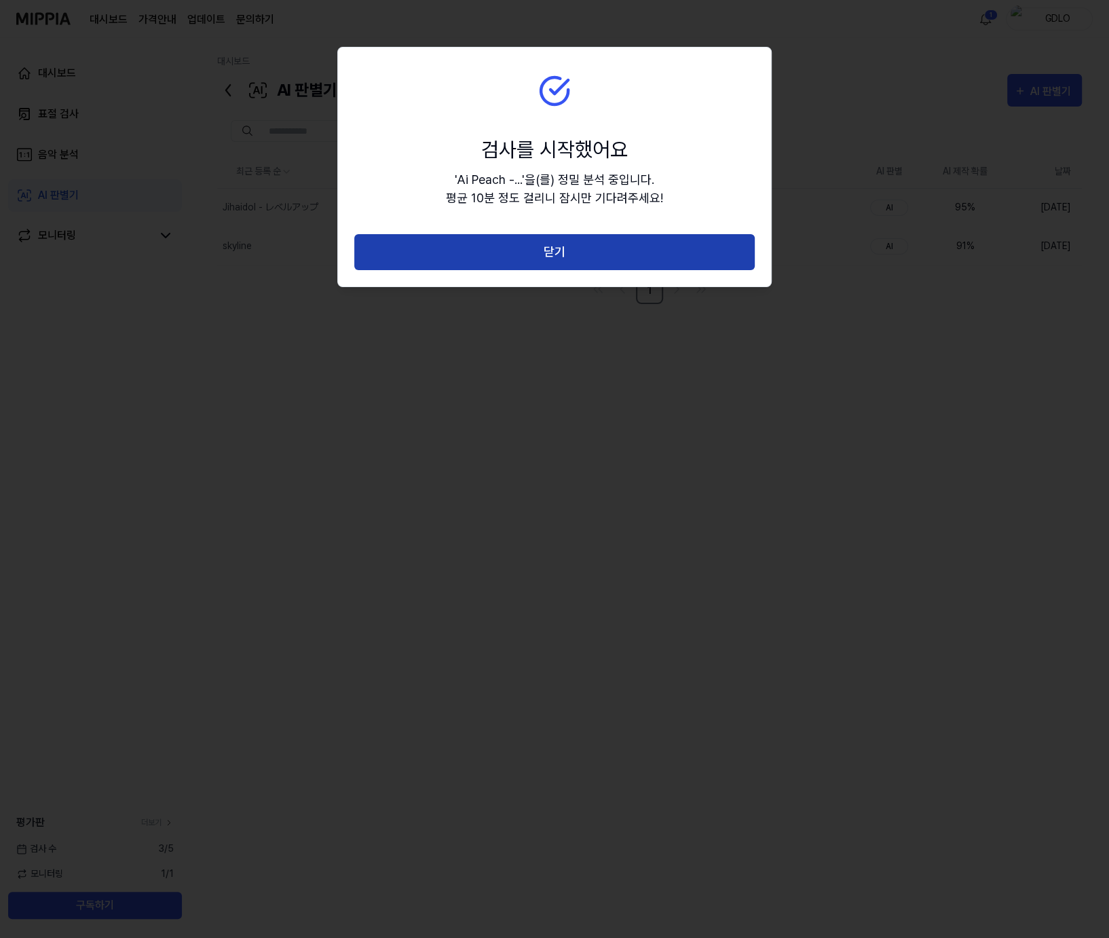
click at [584, 250] on button "닫기" at bounding box center [554, 252] width 400 height 36
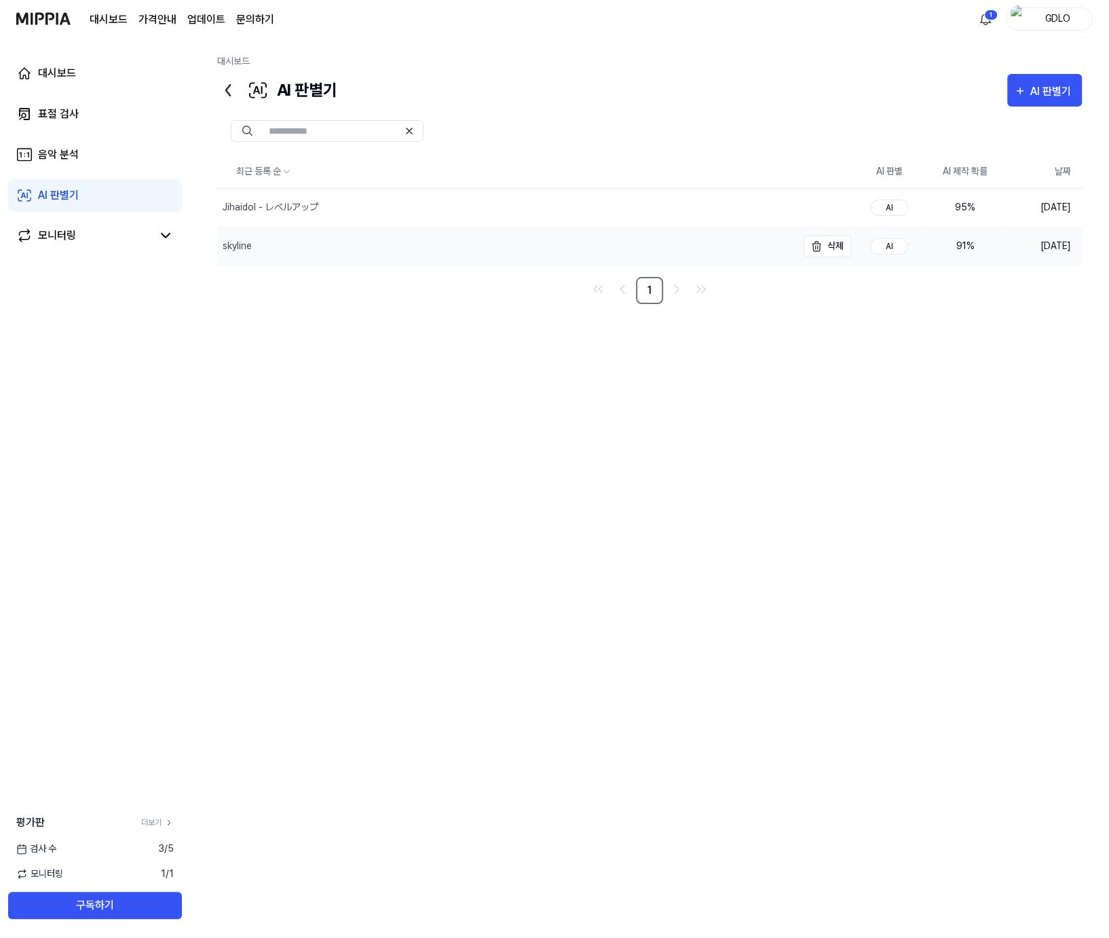
click at [619, 254] on div "skyline" at bounding box center [507, 246] width 580 height 38
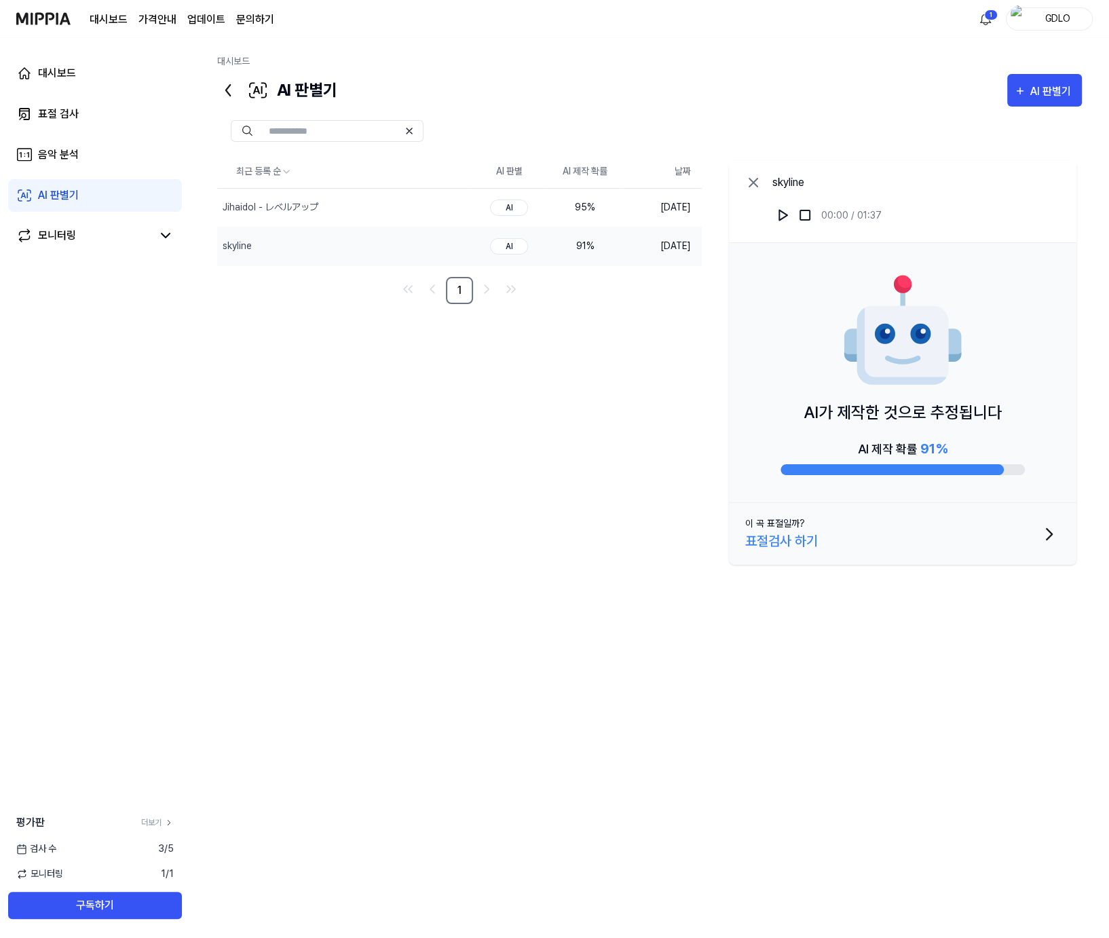
click at [752, 176] on icon at bounding box center [753, 182] width 16 height 16
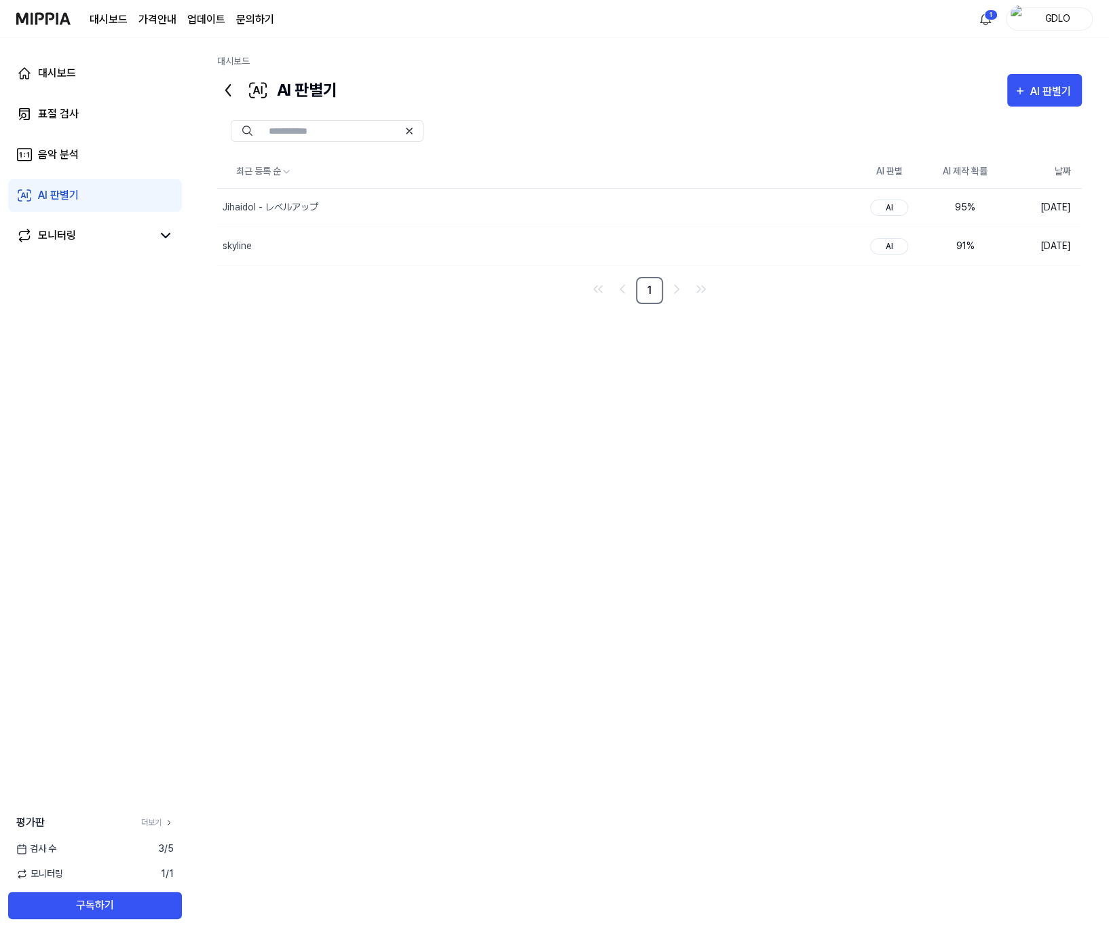
drag, startPoint x: 594, startPoint y: 423, endPoint x: 496, endPoint y: 394, distance: 102.6
click at [594, 425] on div "최근 등록 순 AI 판별 AI 제작 확률 날짜 Jihaidol - レベルアップ 삭제 AI 95 % [DATE] skyline 삭제 AI 9…" at bounding box center [649, 459] width 865 height 609
click at [56, 239] on div "모니터링" at bounding box center [57, 235] width 38 height 16
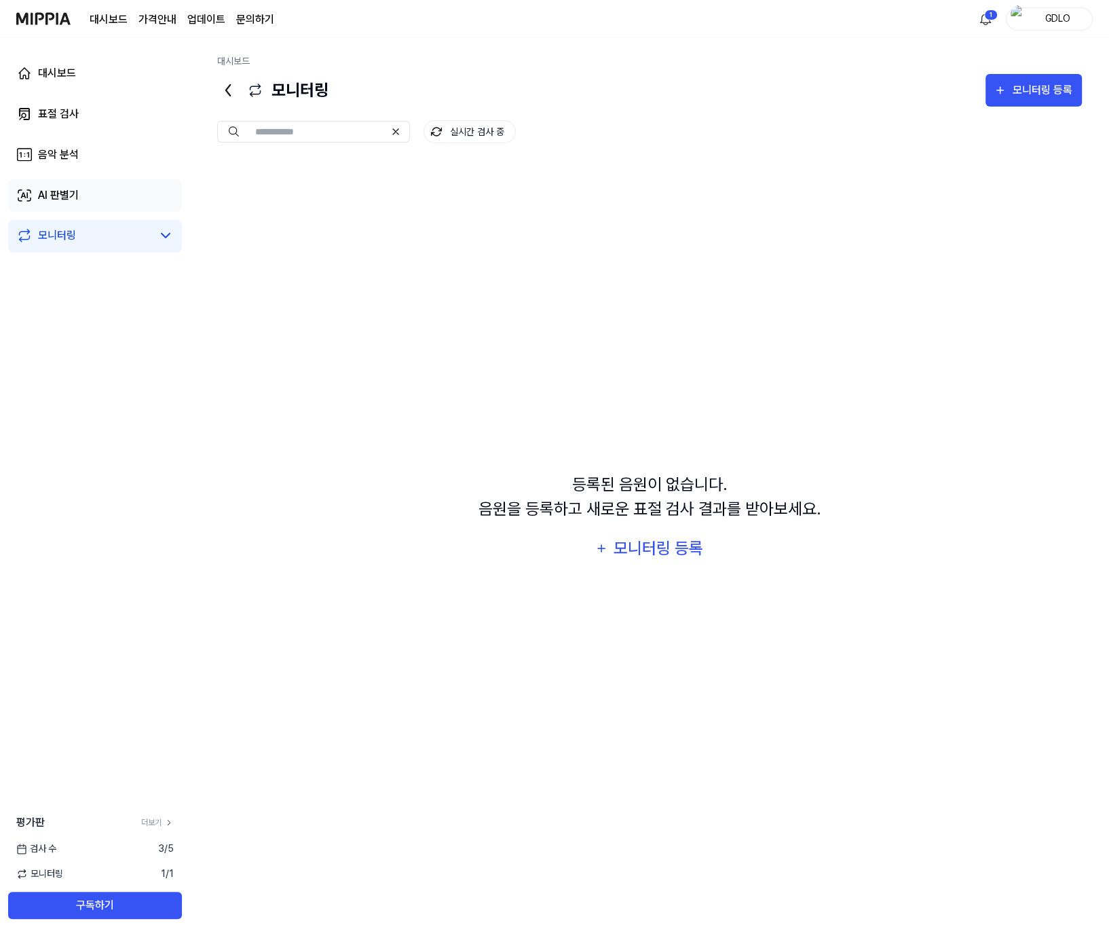
click at [59, 195] on div "AI 판별기" at bounding box center [58, 195] width 41 height 16
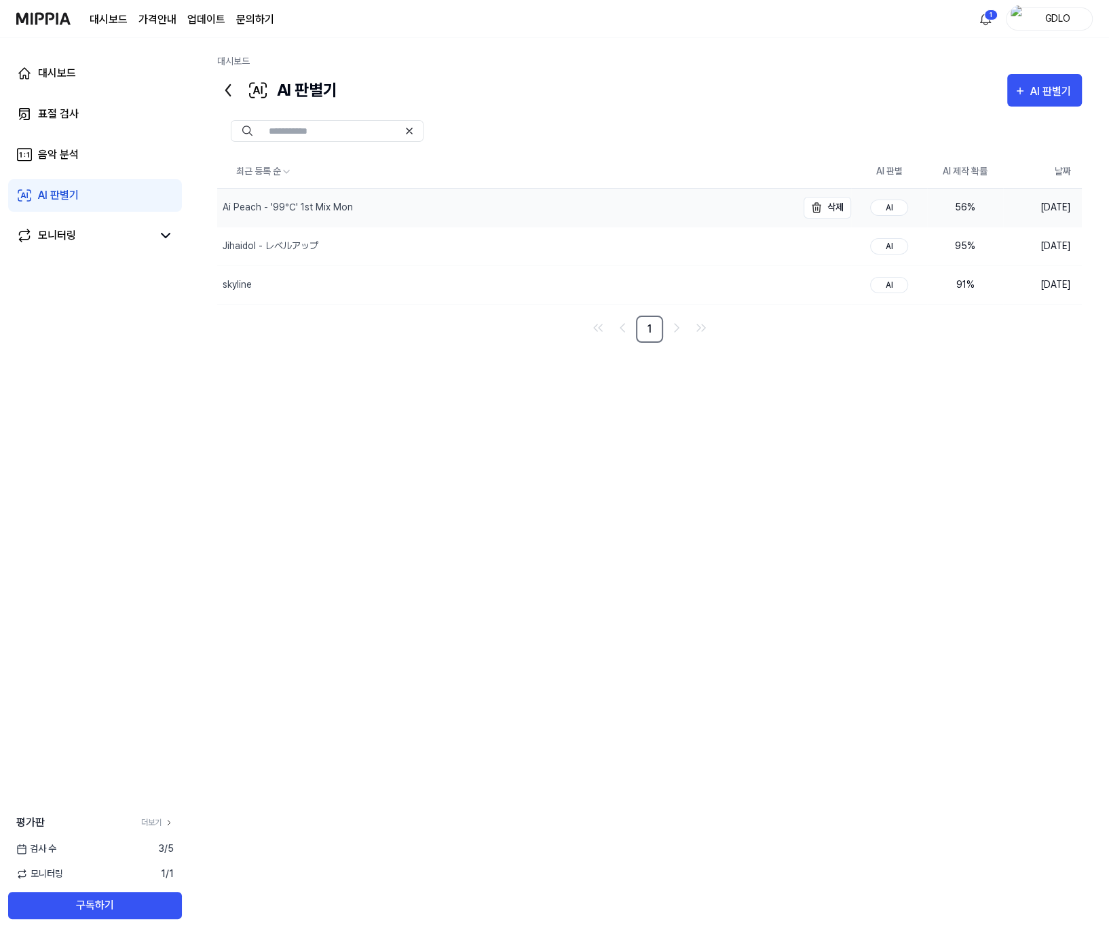
click at [415, 202] on div "Ai Peach - '99℃' 1st Mix Mon" at bounding box center [507, 208] width 580 height 38
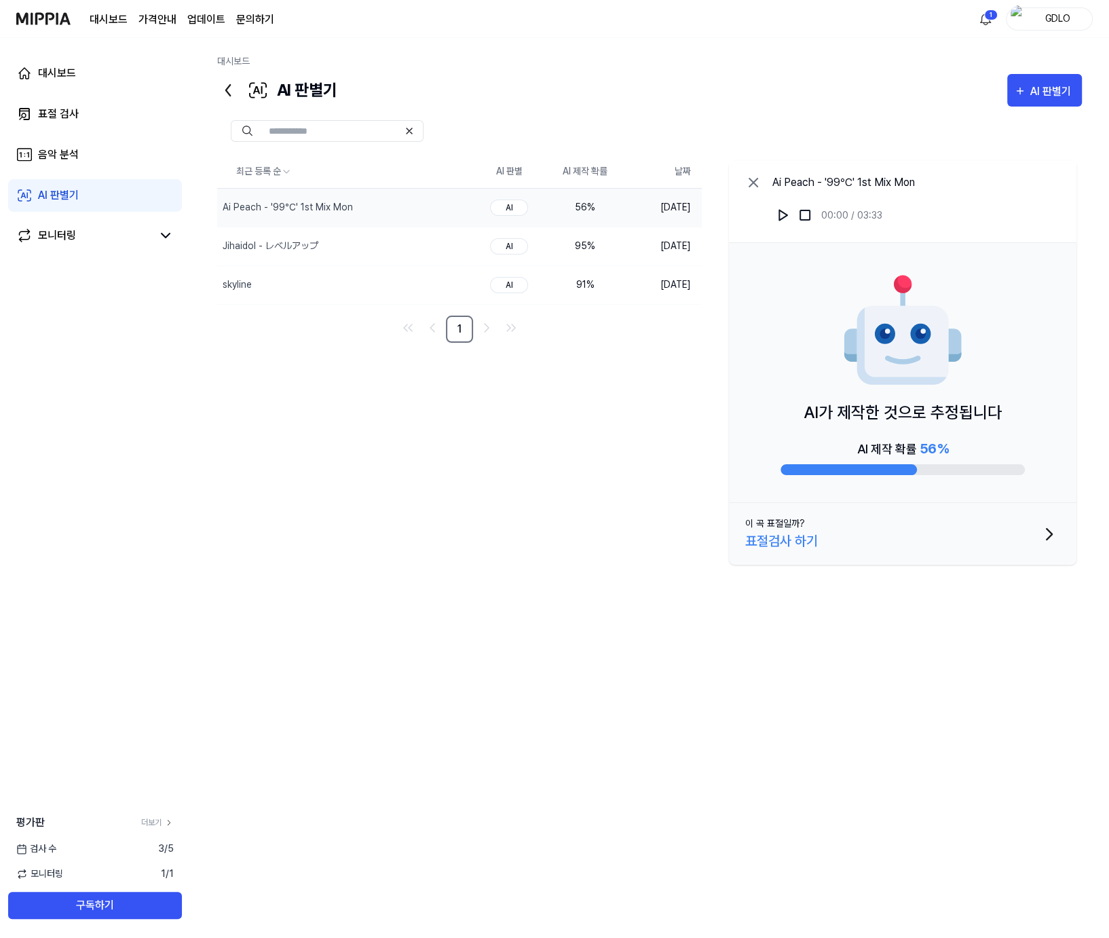
click at [899, 371] on img at bounding box center [902, 331] width 122 height 122
drag, startPoint x: 790, startPoint y: 428, endPoint x: 791, endPoint y: 419, distance: 8.8
click at [790, 427] on div "AI가 제작한 것으로 추정됩니다 AI 제작 확률 56 %" at bounding box center [902, 373] width 347 height 260
drag, startPoint x: 791, startPoint y: 419, endPoint x: 1014, endPoint y: 415, distance: 223.3
click at [1014, 415] on div "AI가 제작한 것으로 추정됩니다 AI 제작 확률 56 %" at bounding box center [902, 373] width 347 height 260
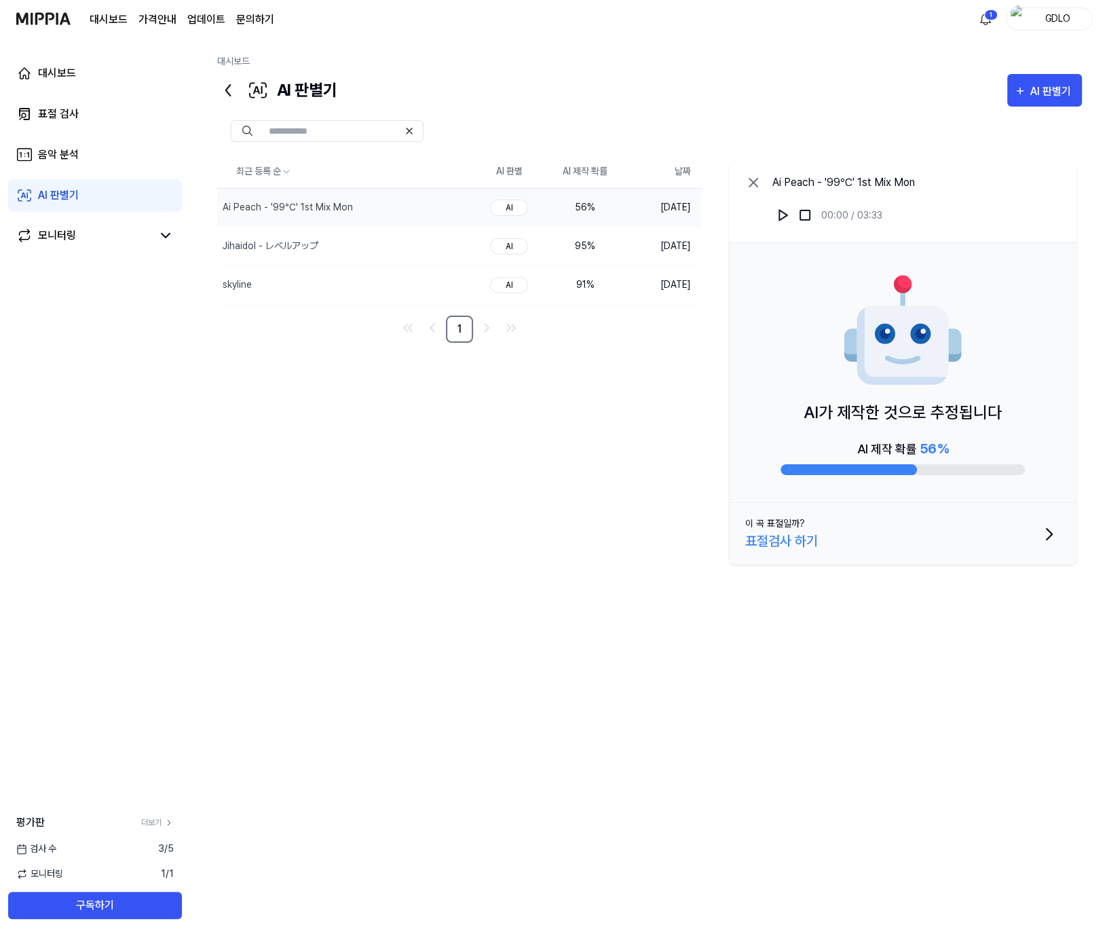
drag, startPoint x: 987, startPoint y: 415, endPoint x: 867, endPoint y: 422, distance: 119.6
click at [867, 422] on div "AI가 제작한 것으로 추정됩니다 AI 제작 확률 56 %" at bounding box center [902, 373] width 347 height 260
click at [751, 176] on icon at bounding box center [753, 182] width 16 height 16
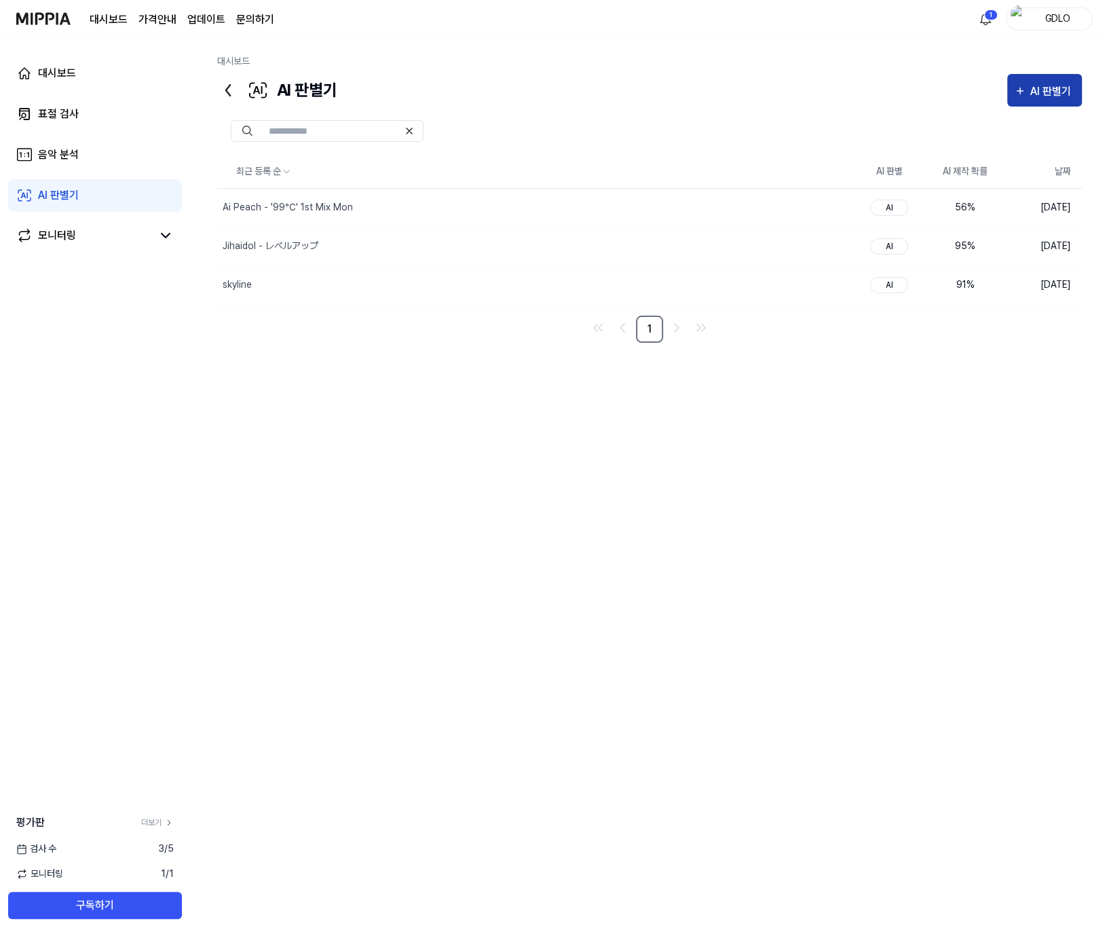
click at [1044, 83] on div "AI 판별기" at bounding box center [1052, 92] width 45 height 18
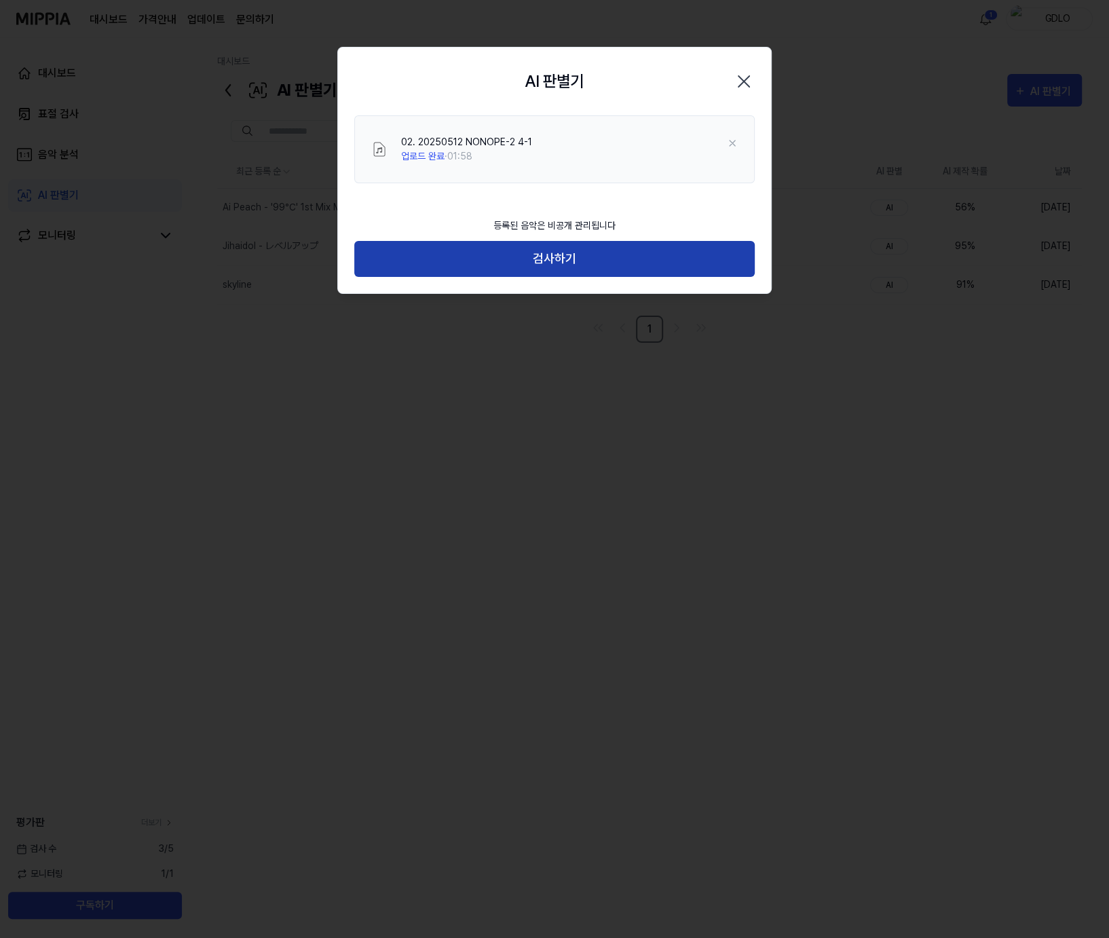
click at [550, 259] on button "검사하기" at bounding box center [554, 259] width 400 height 36
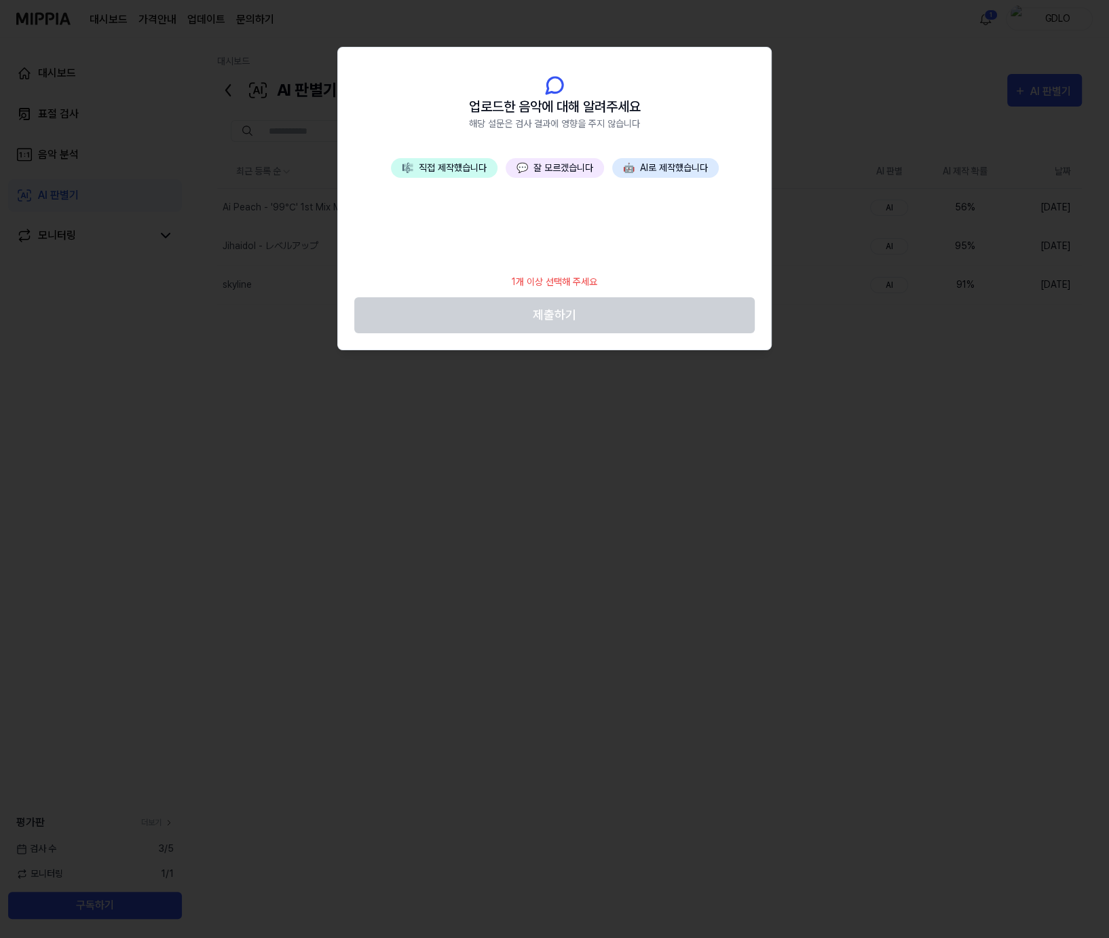
click at [559, 164] on button "💬 잘 모르겠습니다" at bounding box center [555, 168] width 98 height 20
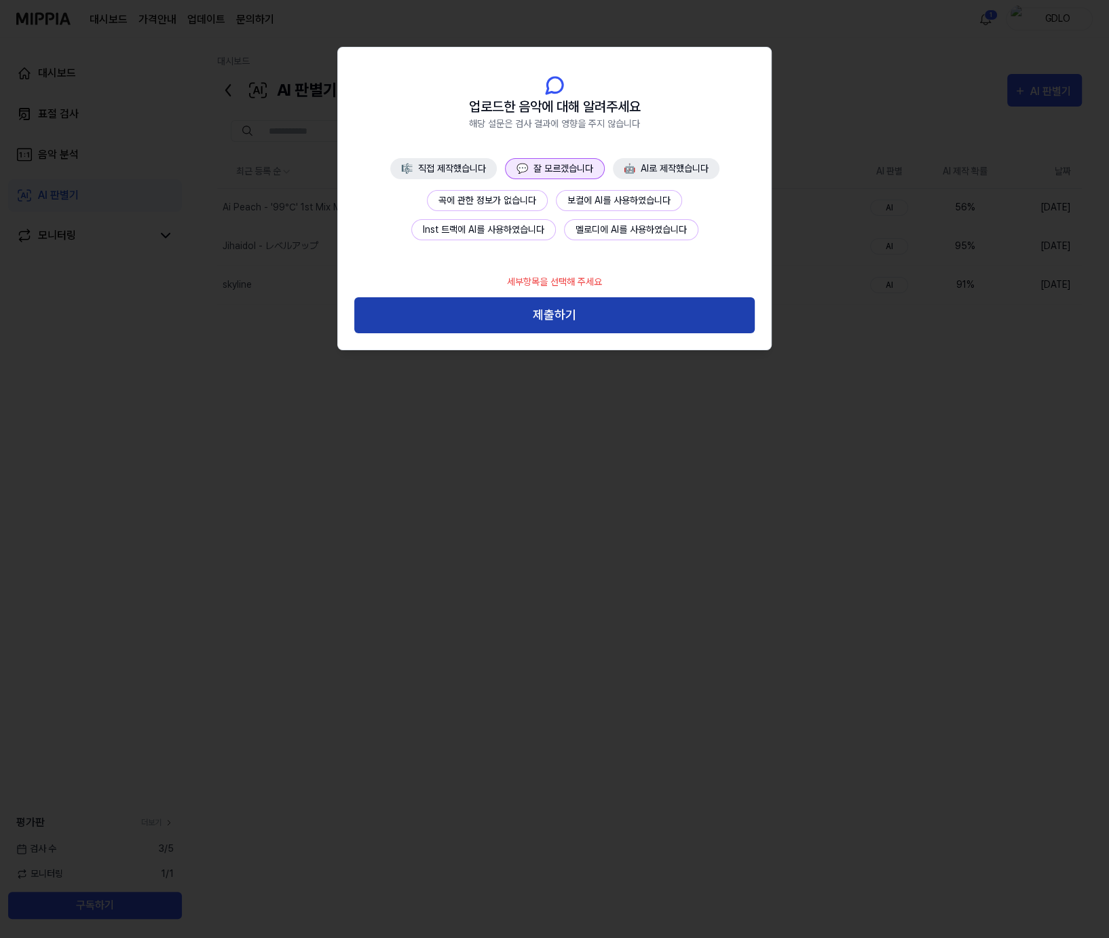
click at [601, 307] on button "제출하기" at bounding box center [554, 315] width 400 height 36
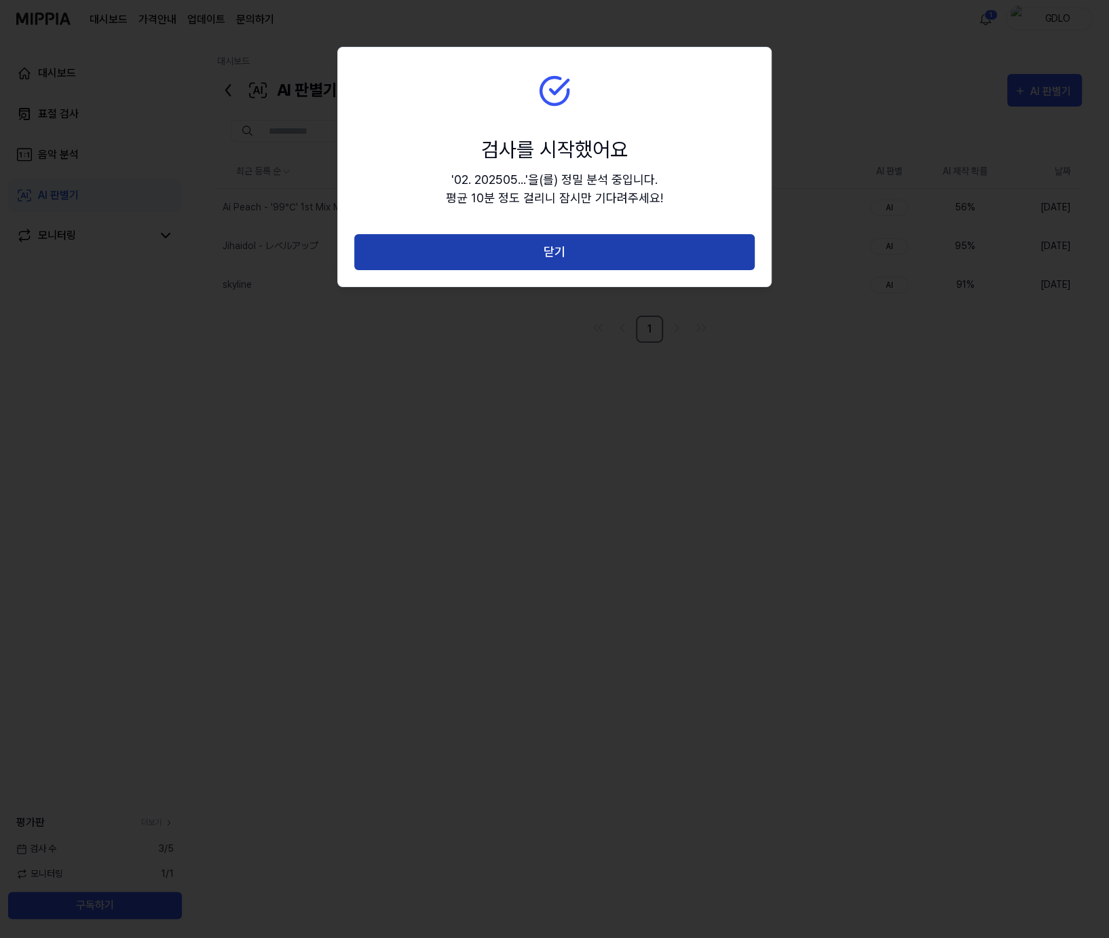
click at [608, 254] on button "닫기" at bounding box center [554, 252] width 400 height 36
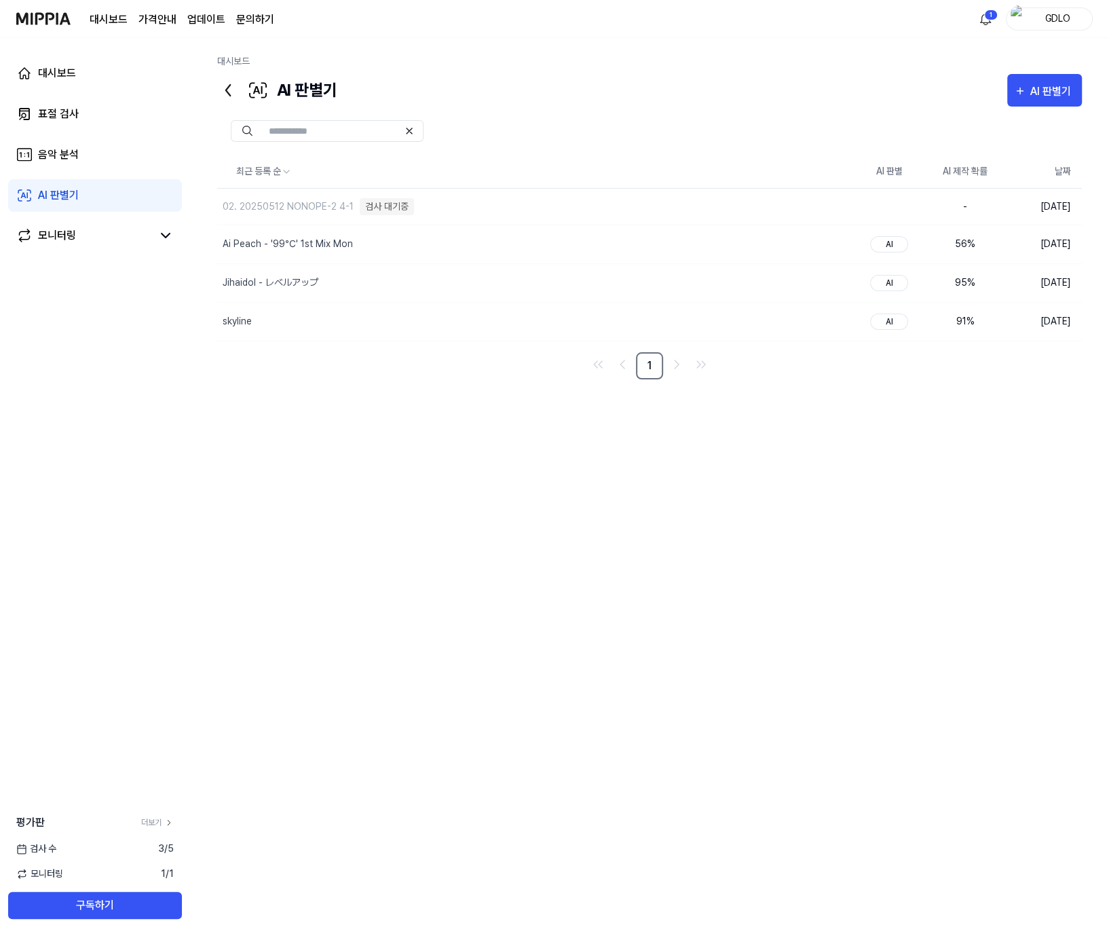
click at [564, 443] on div "최근 등록 순 AI 판별 AI 제작 확률 날짜 02. 20250512 NONOPE-2 4-1 검사 대기중 삭제 - [DATE] Ai Peach…" at bounding box center [649, 459] width 865 height 609
click at [120, 20] on link "대시보드" at bounding box center [109, 20] width 38 height 16
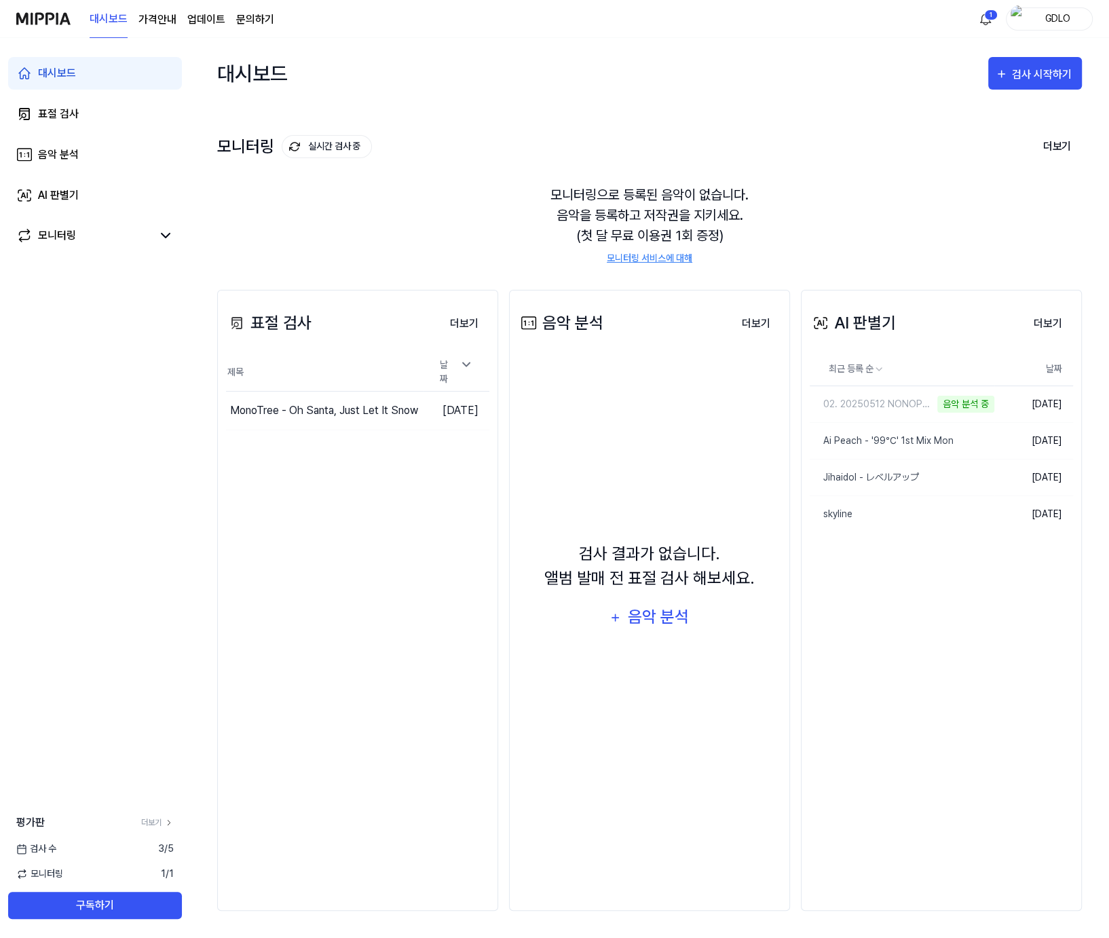
click at [198, 15] on link "업데이트" at bounding box center [206, 20] width 38 height 16
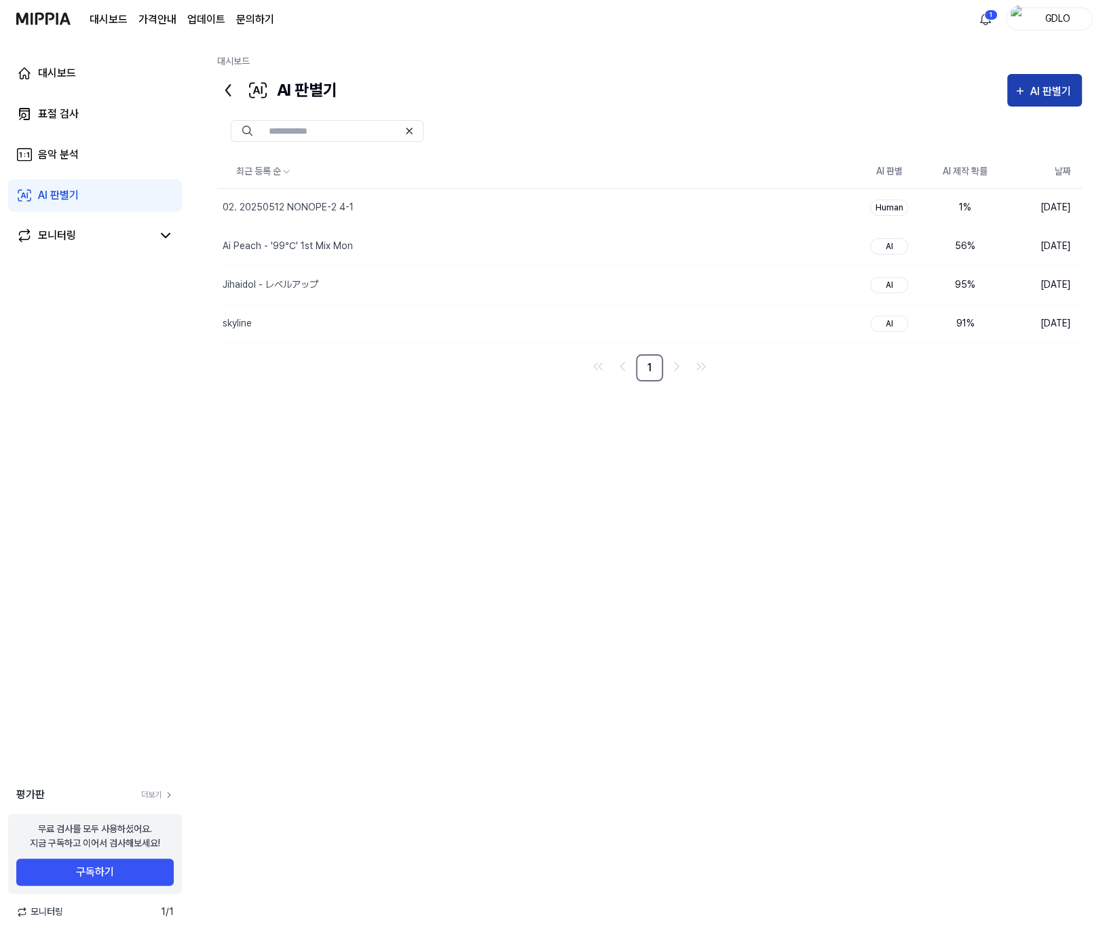
click at [1038, 90] on div "AI 판별기" at bounding box center [1052, 92] width 45 height 18
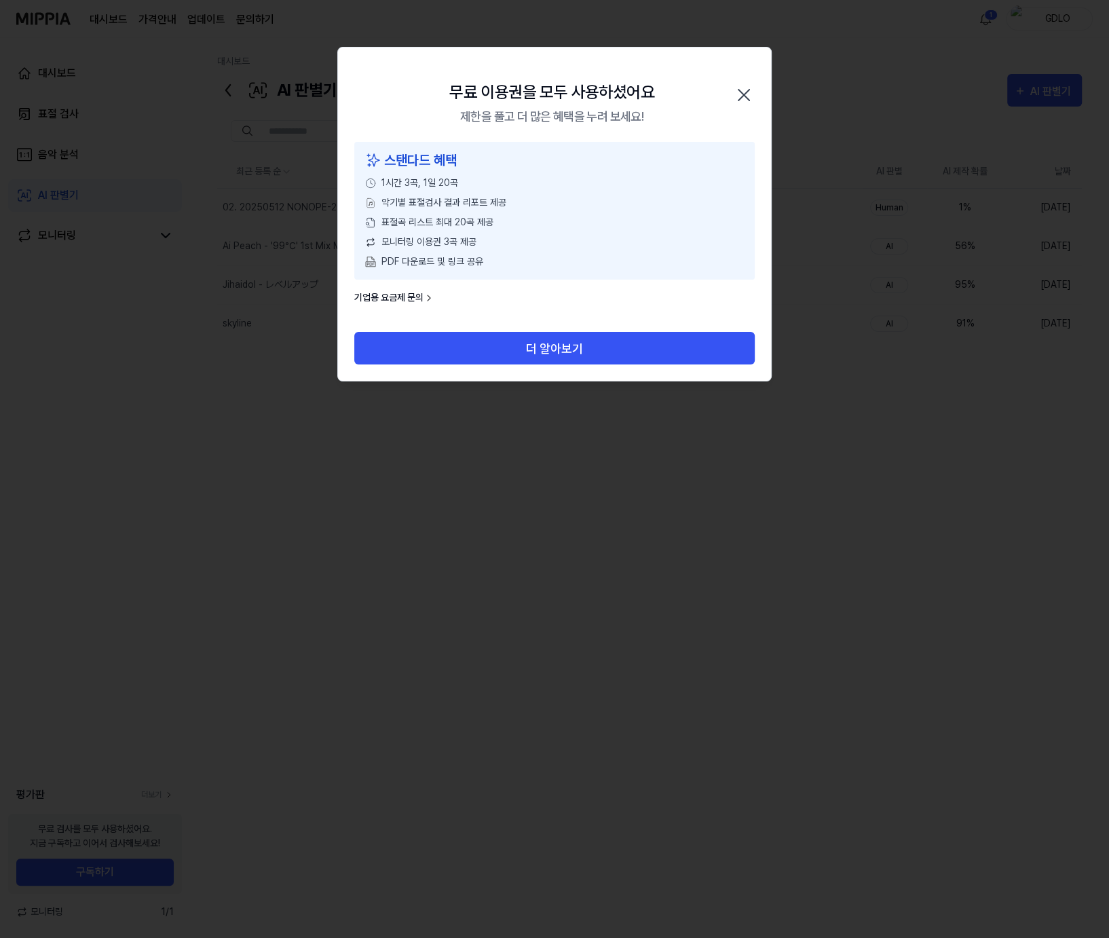
click at [746, 89] on icon "button" at bounding box center [744, 95] width 22 height 22
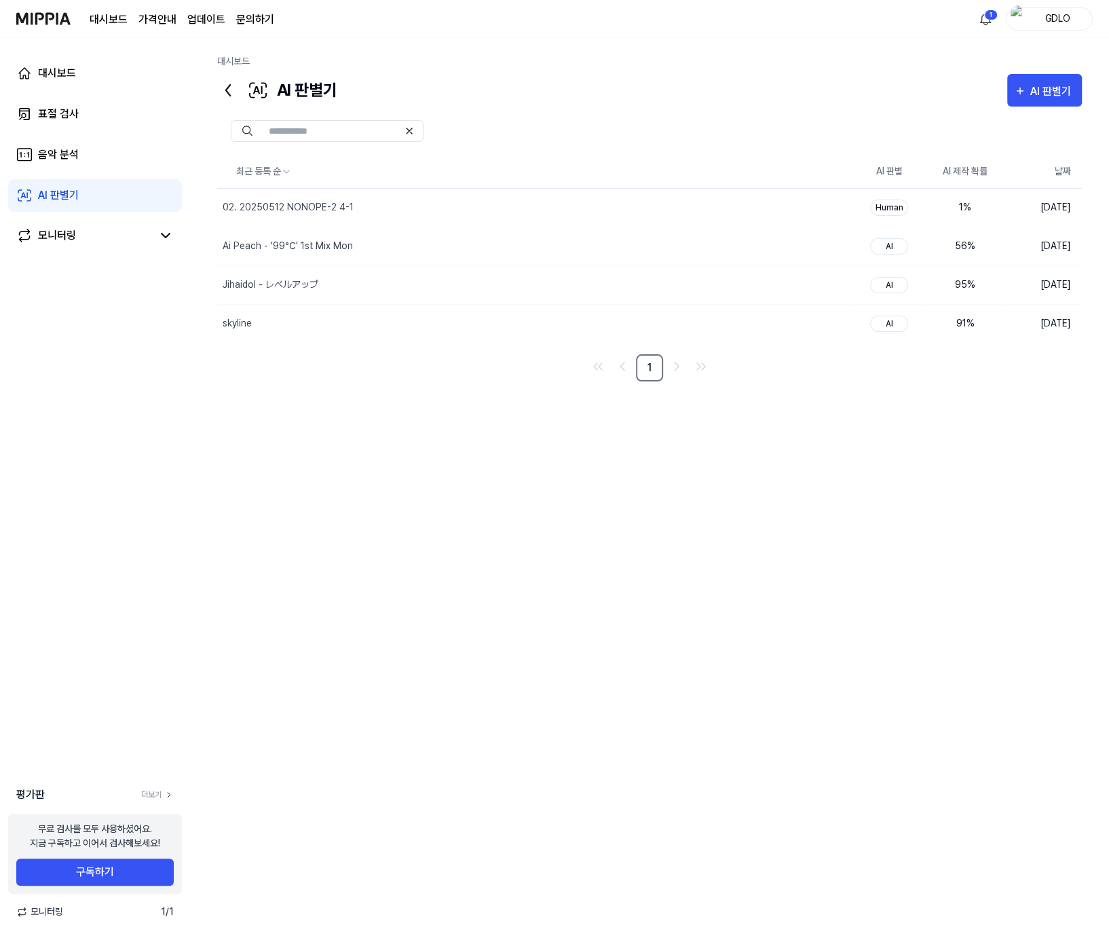
click at [795, 103] on div "AI 판별기 AI 판별기" at bounding box center [649, 90] width 865 height 33
drag, startPoint x: 525, startPoint y: 114, endPoint x: 533, endPoint y: 114, distance: 7.5
click at [529, 114] on div at bounding box center [649, 131] width 865 height 49
click at [42, 24] on img at bounding box center [43, 18] width 54 height 37
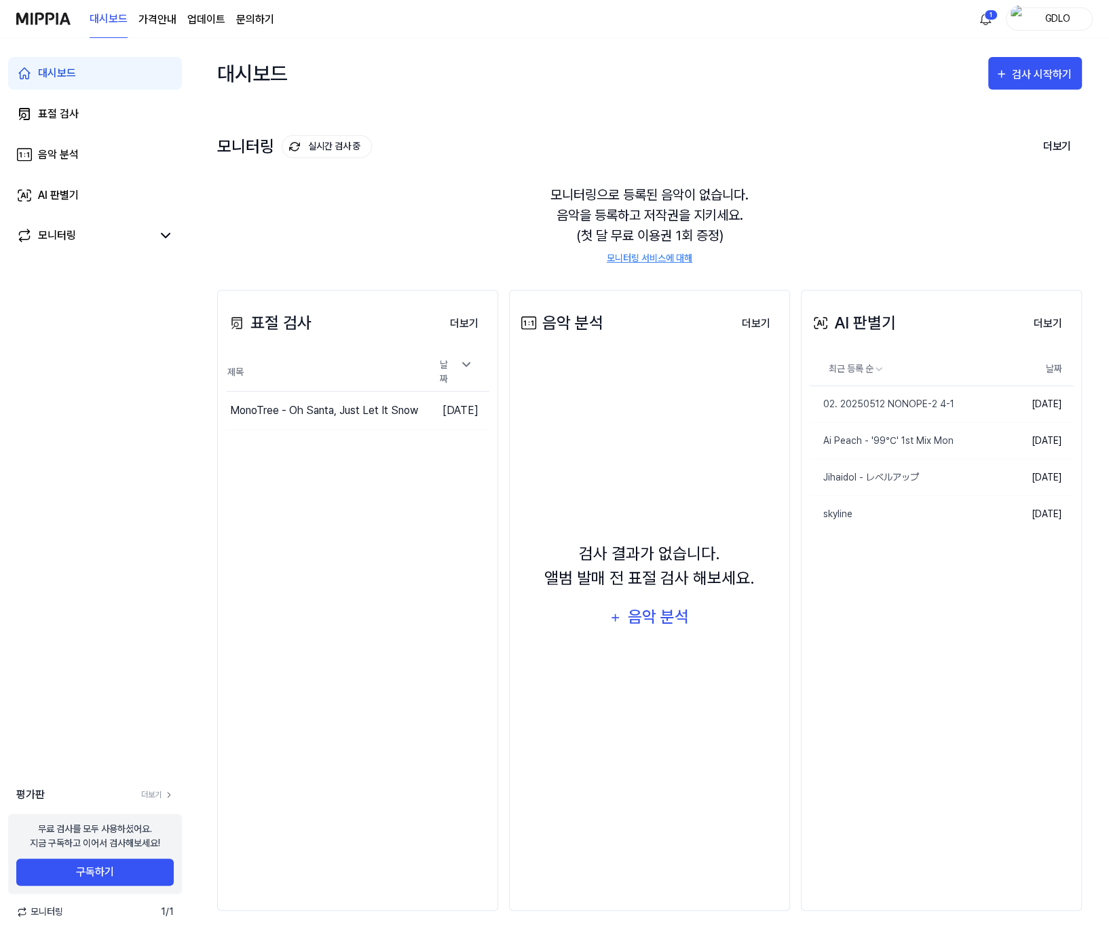
click at [438, 738] on div "표절 검사 더보기 표절 검사 제목 날짜 MonoTree - Oh Santa, Just Let It Snow 이동하기 [DATE] 더보기" at bounding box center [357, 600] width 281 height 621
